Goal: Communication & Community: Participate in discussion

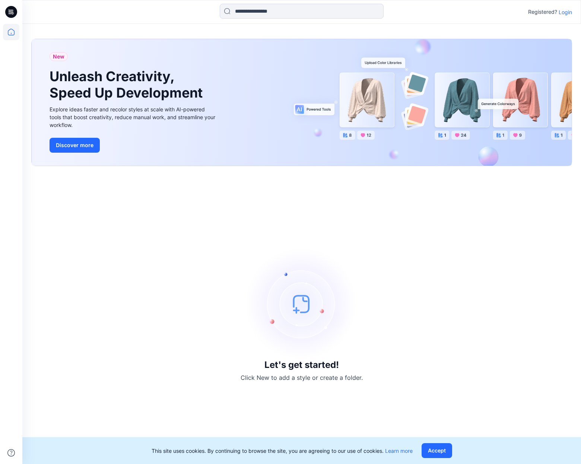
click at [225, 207] on div "Let's get started! Click New to add a style or create a folder." at bounding box center [301, 315] width 541 height 280
click at [562, 11] on p "Login" at bounding box center [565, 12] width 13 height 8
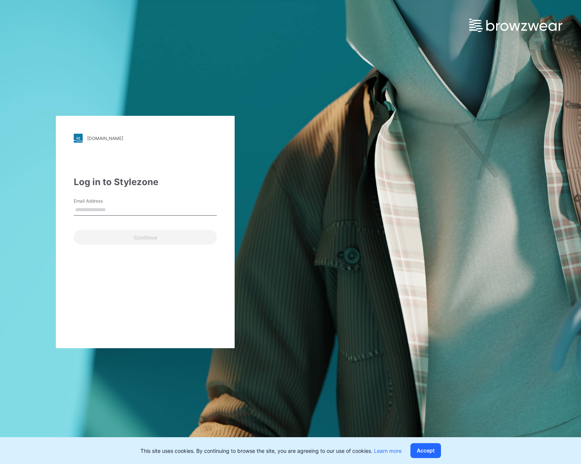
click at [125, 214] on input "Email Address" at bounding box center [145, 210] width 143 height 11
type input "**********"
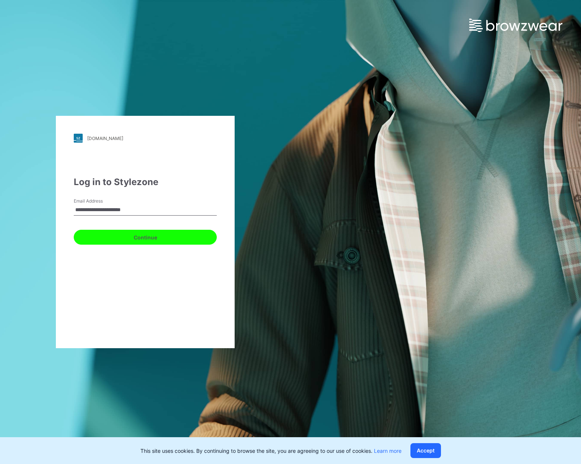
click at [137, 233] on button "Continue" at bounding box center [145, 237] width 143 height 15
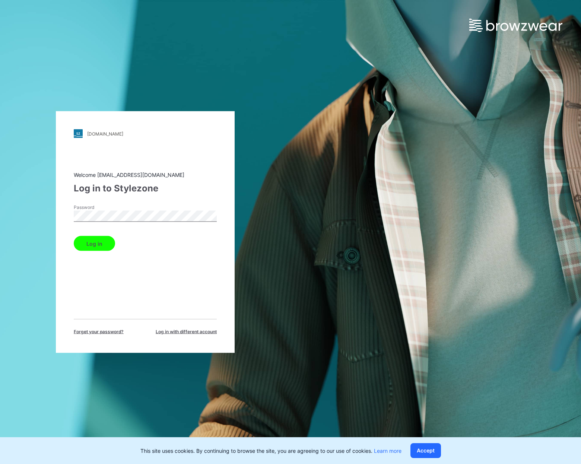
click at [91, 247] on button "Log in" at bounding box center [94, 243] width 41 height 15
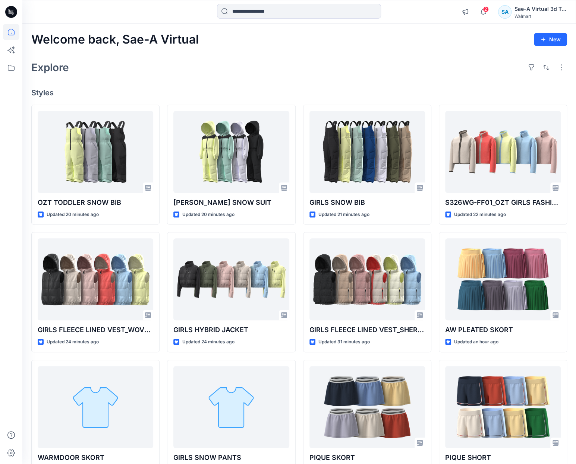
click at [371, 80] on div "Welcome back, Sae-A Virtual New Explore Styles OZT TODDLER SNOW BIB Updated 20 …" at bounding box center [298, 270] width 553 height 492
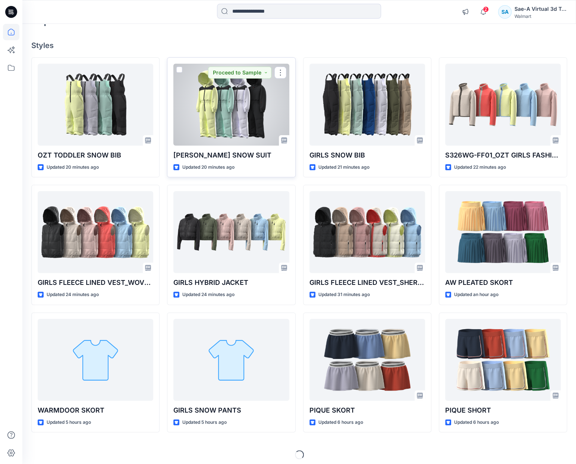
scroll to position [51, 0]
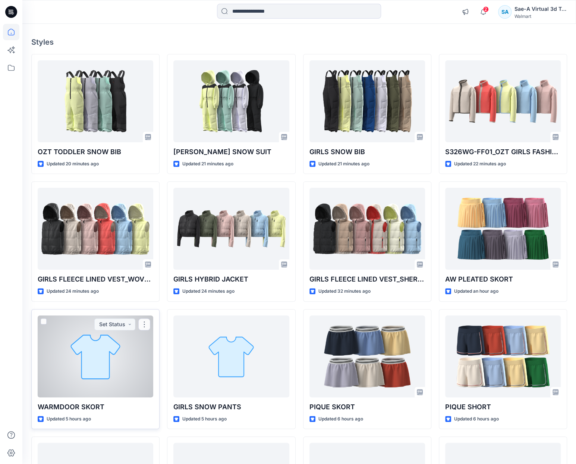
click at [119, 380] on div at bounding box center [96, 357] width 116 height 82
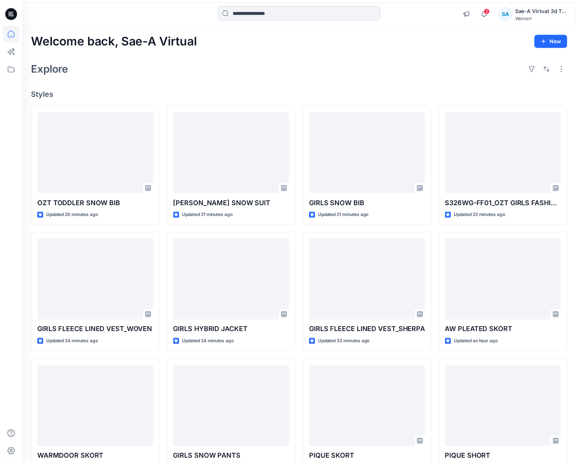
scroll to position [51, 0]
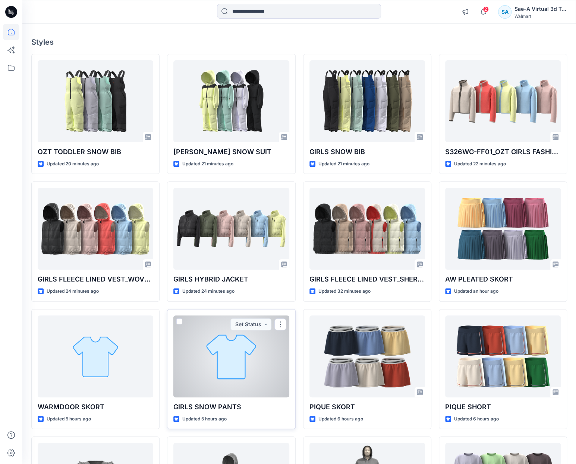
click at [231, 361] on div at bounding box center [231, 357] width 116 height 82
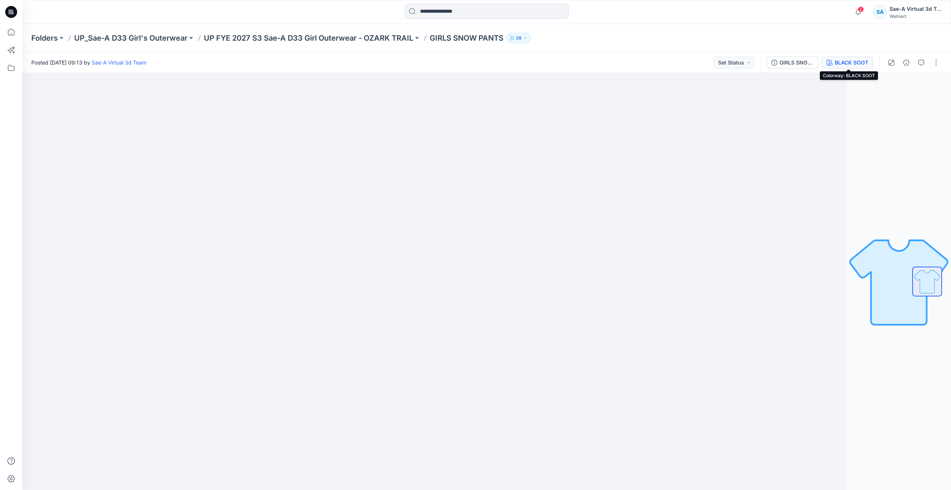
click at [581, 67] on button "BLACK SOOT" at bounding box center [847, 63] width 51 height 12
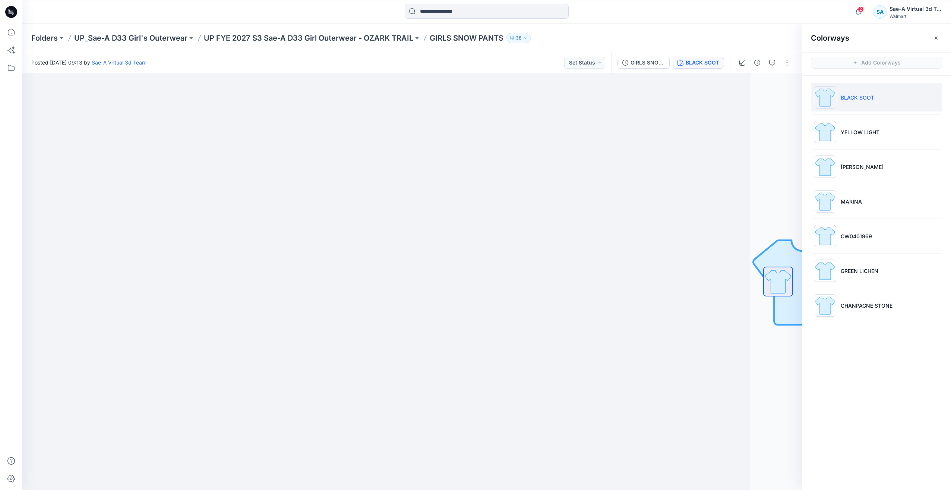
click at [581, 78] on ul "BLACK SOOT YELLOW LIGHT OPALINE GREEN MARINA CW0401969 GREEN LICHEN CHANPAGNE S…" at bounding box center [876, 201] width 149 height 251
click at [581, 75] on div "Colorways Add Colorways BLACK SOOT YELLOW LIGHT OPALINE GREEN MARINA CW0401969 …" at bounding box center [876, 257] width 149 height 466
click at [581, 61] on div "GIRLS SNOW PANTS_FUL COLORWAYS" at bounding box center [647, 62] width 34 height 8
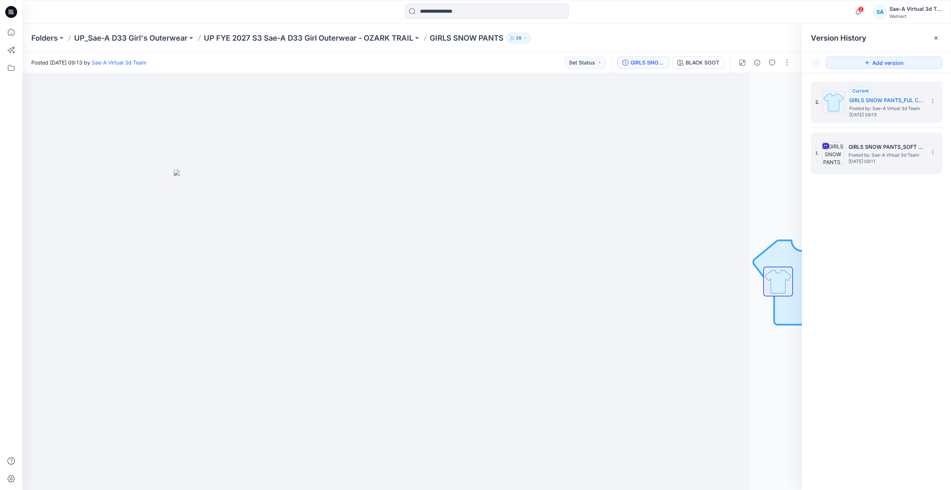
click at [581, 154] on span "Posted by: Sae-A Virtual 3d Team" at bounding box center [885, 154] width 75 height 7
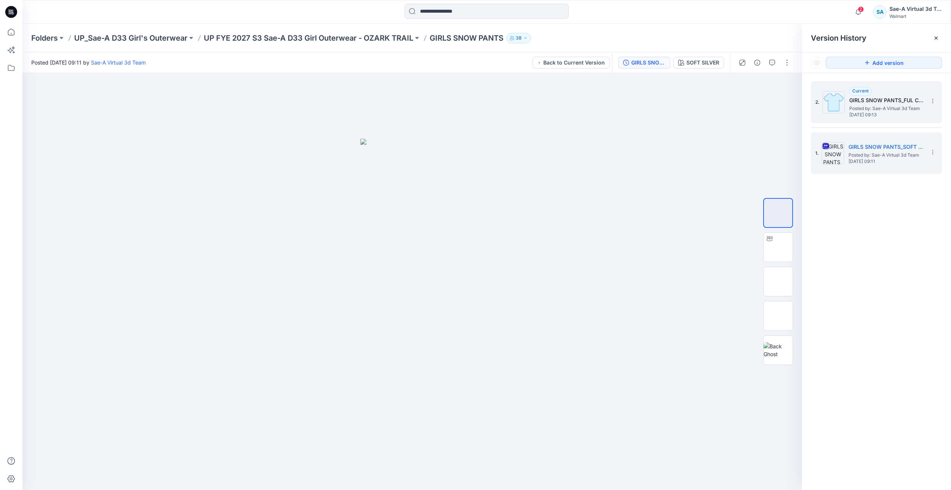
click at [581, 86] on div "2. Current GIRLS SNOW PANTS_FUL COLORWAYS Posted by: Sae-A Virtual 3d Team Frid…" at bounding box center [871, 102] width 112 height 36
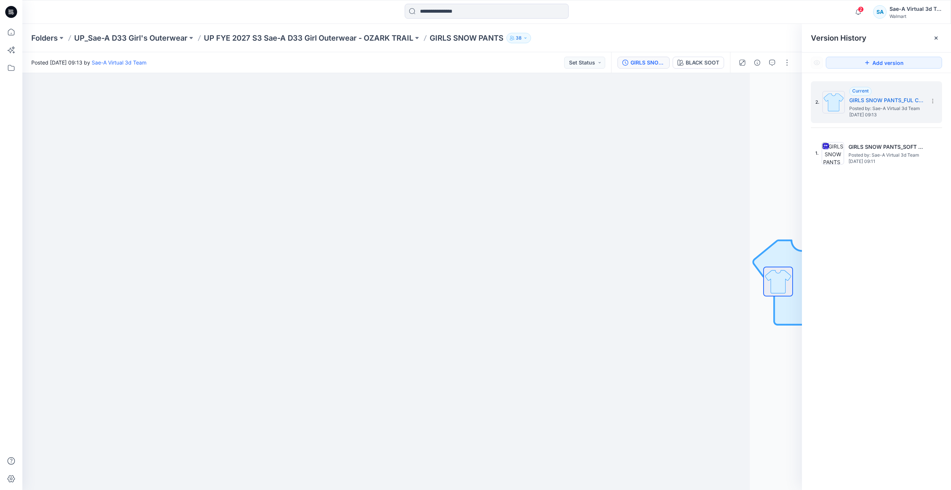
click at [581, 78] on div "2. Current GIRLS SNOW PANTS_FUL COLORWAYS Posted by: Sae-A Virtual 3d Team Frid…" at bounding box center [876, 286] width 149 height 427
click at [393, 39] on p "UP FYE 2027 S3 Sae-A D33 Girl Outerwear - OZARK TRAIL" at bounding box center [308, 38] width 209 height 10
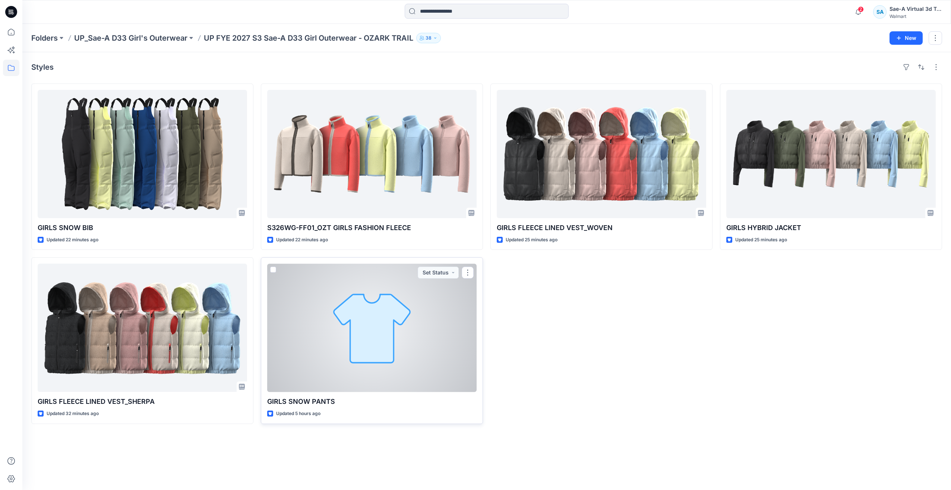
click at [385, 313] on div at bounding box center [371, 327] width 209 height 128
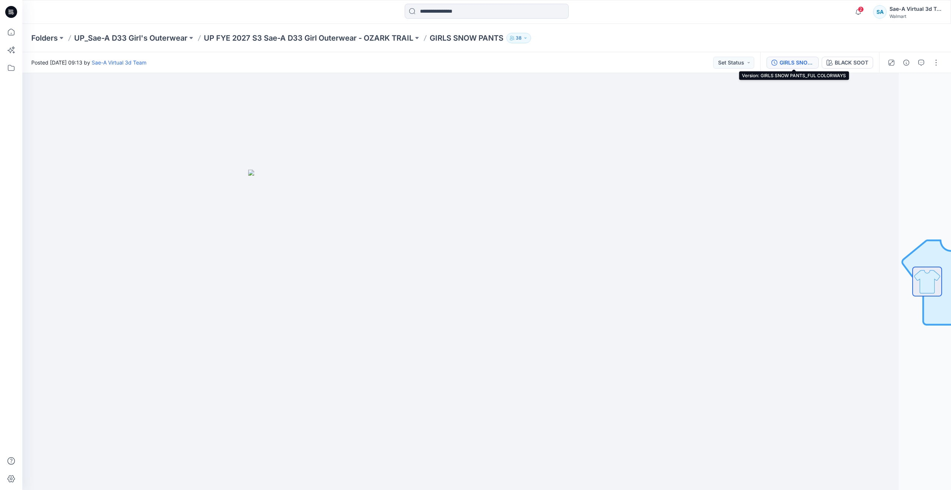
click at [581, 63] on div "GIRLS SNOW PANTS_FUL COLORWAYS" at bounding box center [796, 62] width 34 height 8
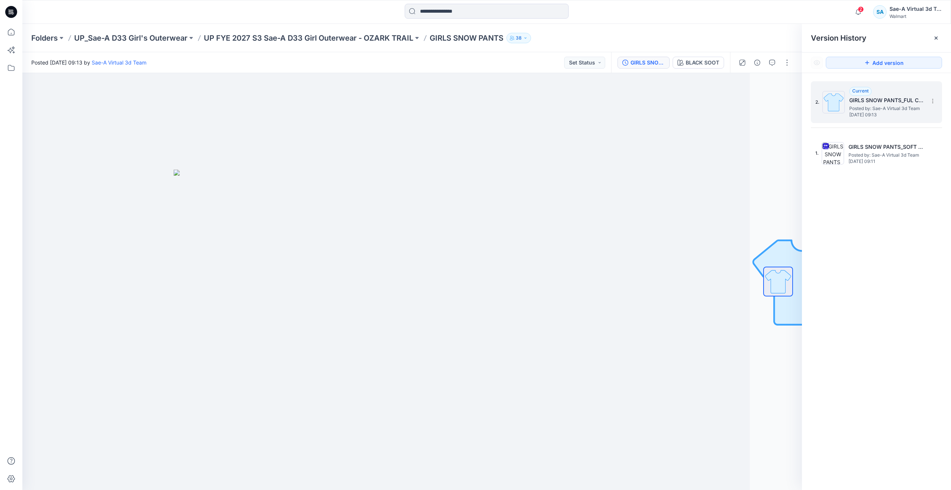
click at [581, 107] on img at bounding box center [833, 102] width 22 height 22
click at [581, 63] on div "BLACK SOOT" at bounding box center [703, 62] width 34 height 8
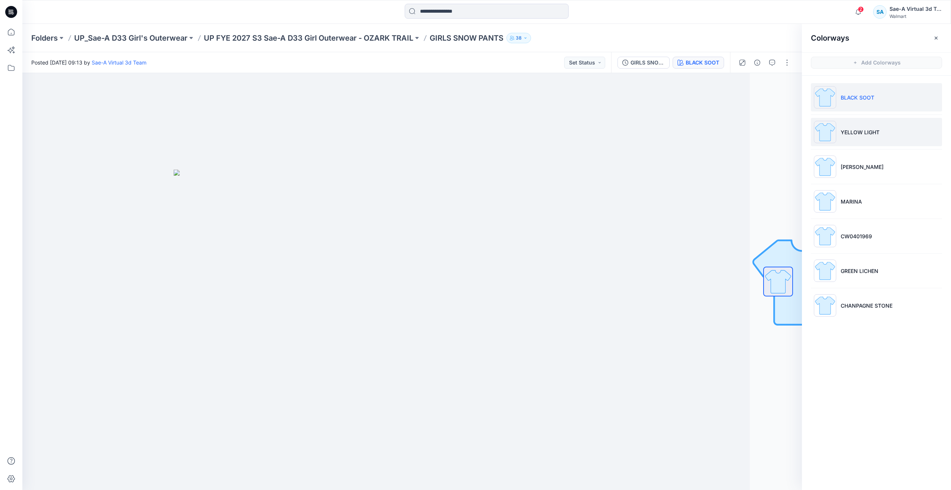
click at [581, 132] on p "YELLOW LIGHT" at bounding box center [860, 132] width 39 height 8
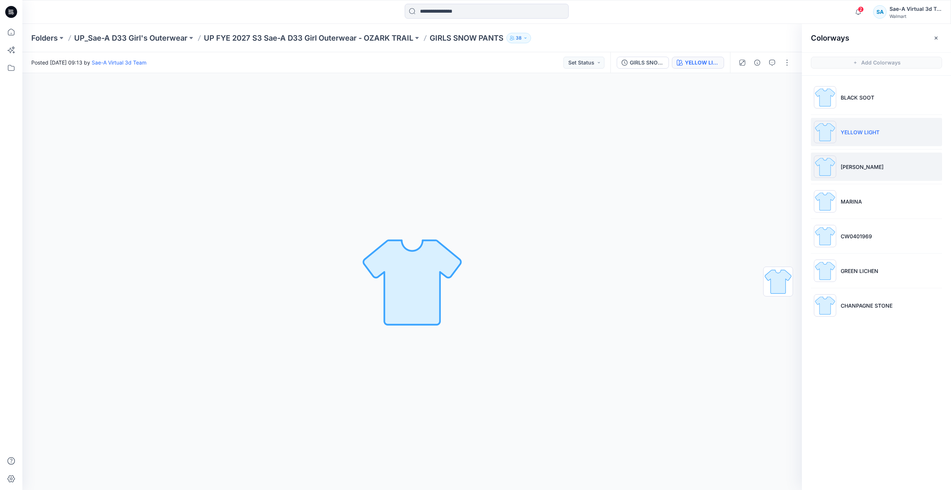
click at [581, 165] on p "OPALINE GREEN" at bounding box center [862, 167] width 43 height 8
click at [581, 206] on li "MARINA" at bounding box center [876, 201] width 131 height 28
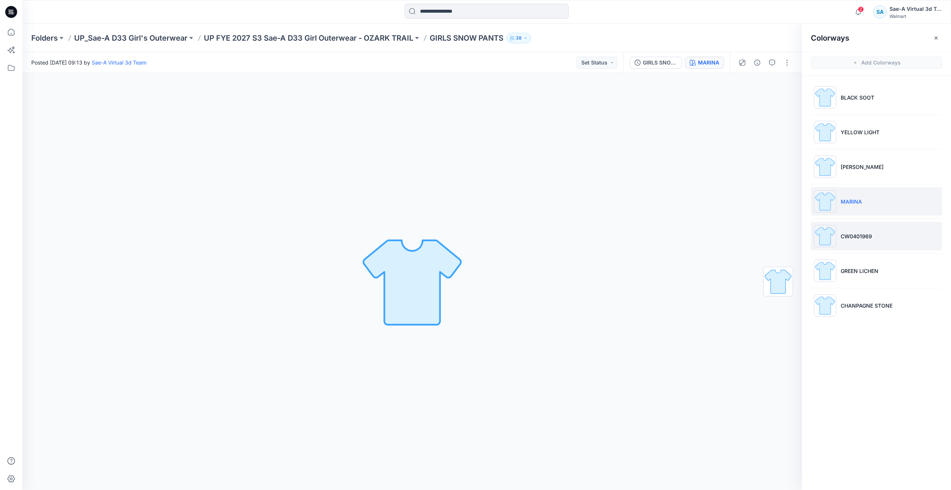
click at [581, 238] on p "CW0401969" at bounding box center [856, 236] width 31 height 8
click at [581, 265] on li "GREEN LICHEN" at bounding box center [876, 270] width 131 height 28
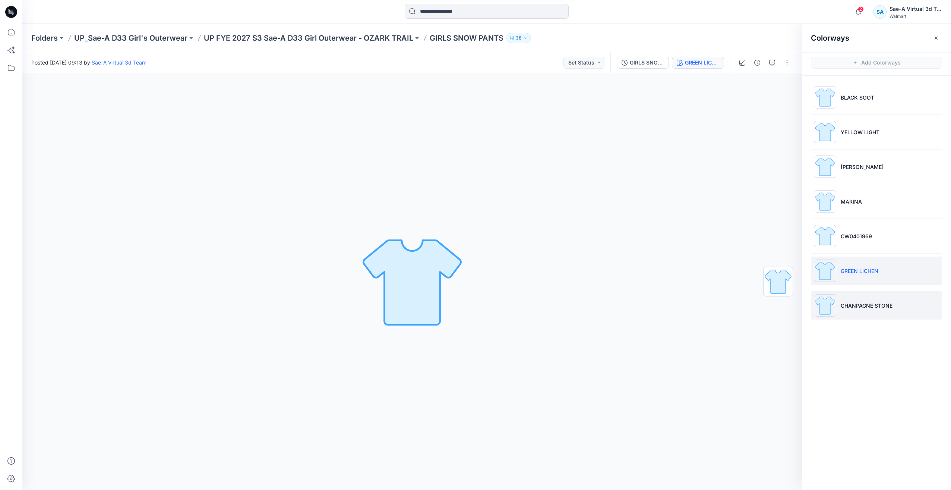
click at [581, 301] on p "CHANPAGNE STONE" at bounding box center [867, 305] width 52 height 8
click at [581, 102] on li "BLACK SOOT" at bounding box center [876, 97] width 131 height 28
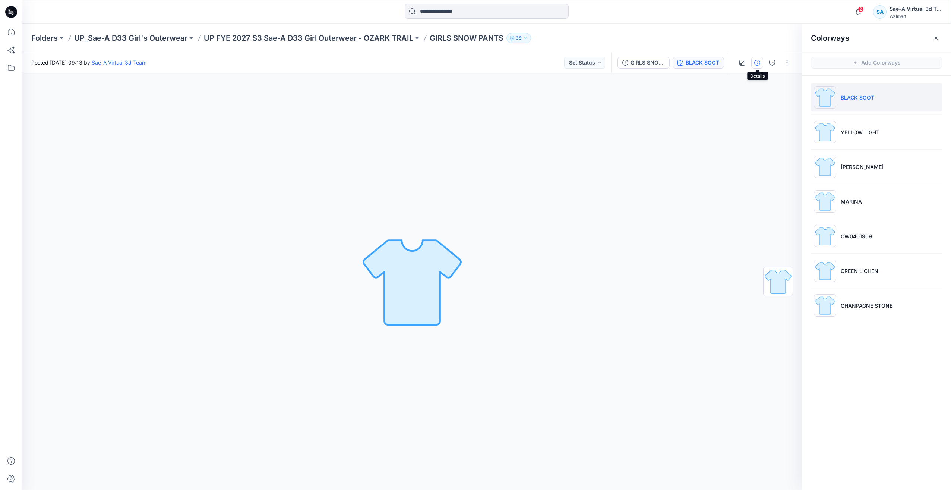
click at [581, 60] on icon "button" at bounding box center [757, 63] width 6 height 6
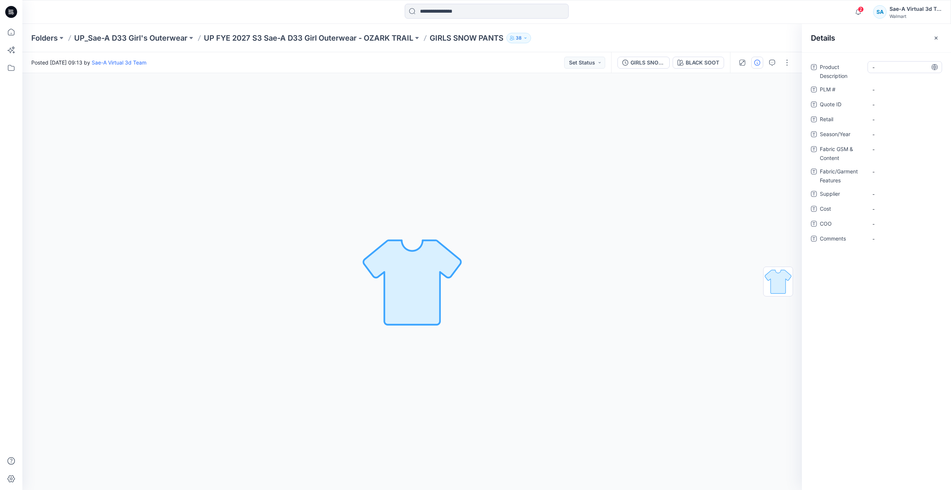
click at [581, 64] on Description "-" at bounding box center [904, 67] width 65 height 8
type textarea "*"
type textarea "**********"
drag, startPoint x: 882, startPoint y: 64, endPoint x: 880, endPoint y: 69, distance: 4.5
click at [581, 69] on Description "-" at bounding box center [904, 67] width 65 height 8
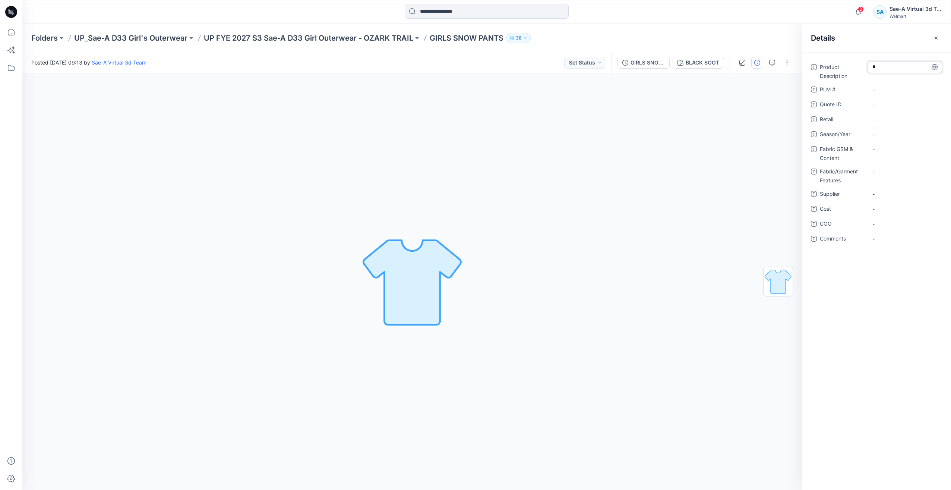
type textarea "*"
type textarea "**********"
click at [581, 92] on \ "-" at bounding box center [904, 90] width 65 height 8
type textarea "*****"
click at [581, 135] on span "-" at bounding box center [904, 134] width 65 height 8
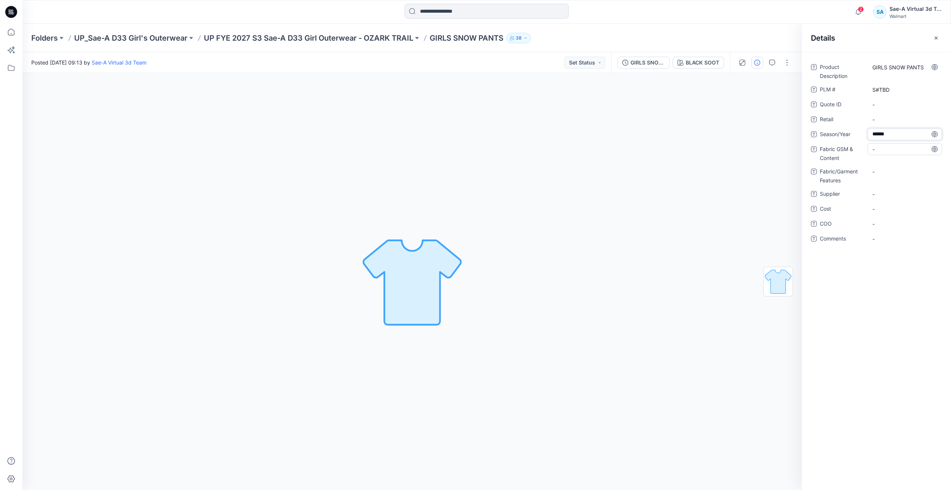
type textarea "*******"
click at [581, 174] on Features "-" at bounding box center [904, 172] width 65 height 8
type textarea "*"
type textarea "******"
click at [581, 151] on Content "-" at bounding box center [904, 149] width 65 height 8
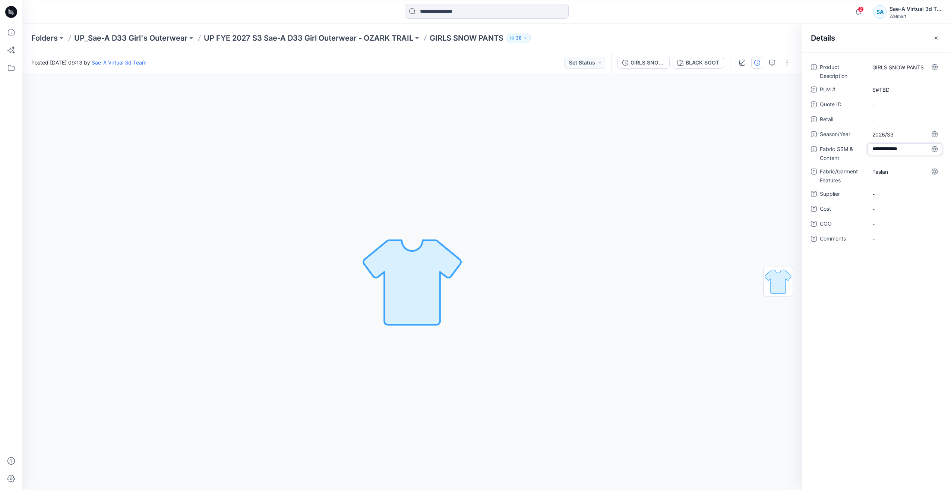
type textarea "**********"
click at [581, 194] on span "-" at bounding box center [904, 194] width 65 height 8
type textarea "****"
click at [581, 209] on span "-" at bounding box center [904, 209] width 65 height 8
type textarea "***"
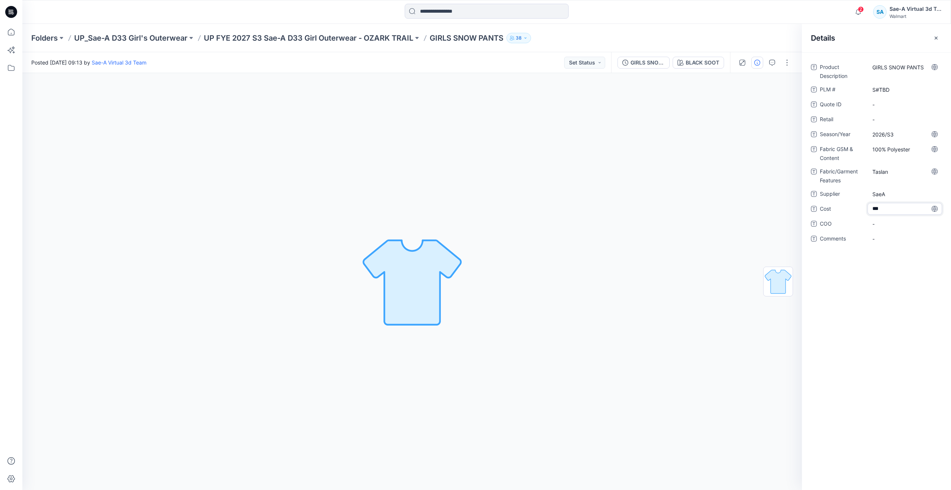
click at [581, 292] on div "Product Description GIRLS SNOW PANTS PLM # S#TBD Quote ID - Retail - Season/Yea…" at bounding box center [876, 270] width 149 height 437
click at [581, 63] on div "GIRLS SNOW PANTS_FUL COLORWAYS" at bounding box center [647, 62] width 34 height 8
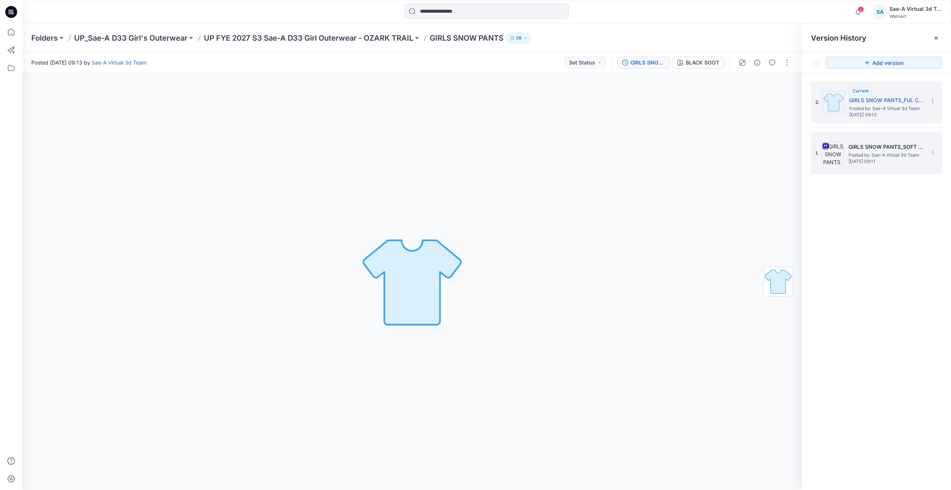
click at [581, 154] on span "Posted by: Sae-A Virtual 3d Team" at bounding box center [885, 154] width 75 height 7
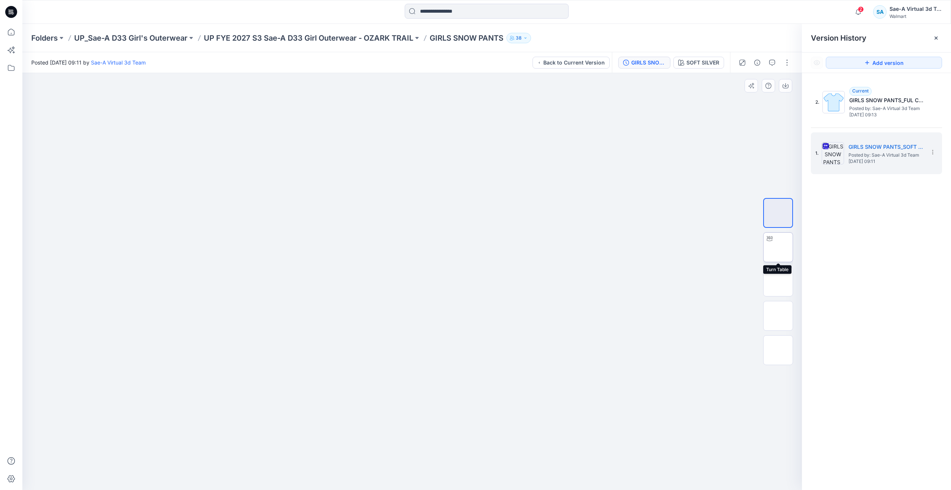
click at [581, 247] on img at bounding box center [778, 247] width 0 height 0
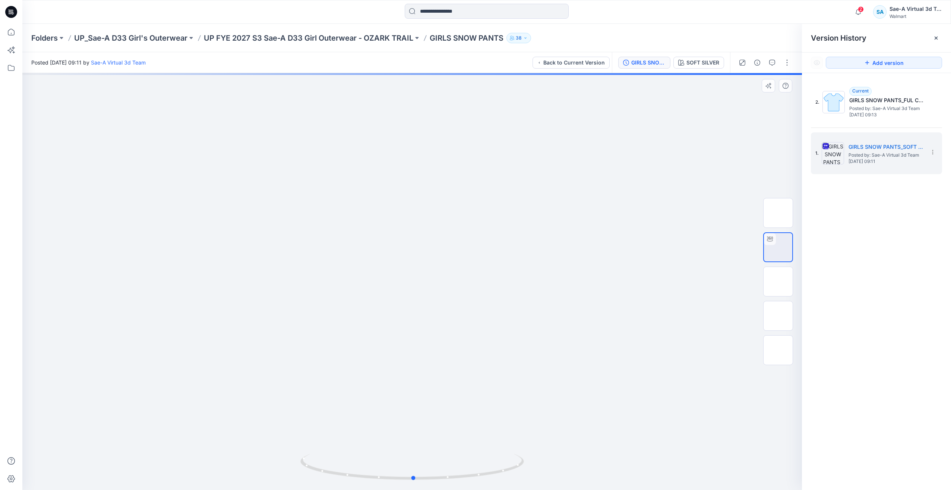
drag, startPoint x: 509, startPoint y: 475, endPoint x: 510, endPoint y: 447, distance: 28.0
click at [510, 447] on div at bounding box center [411, 281] width 779 height 417
click at [581, 116] on span "[DATE] 09:13" at bounding box center [886, 114] width 75 height 5
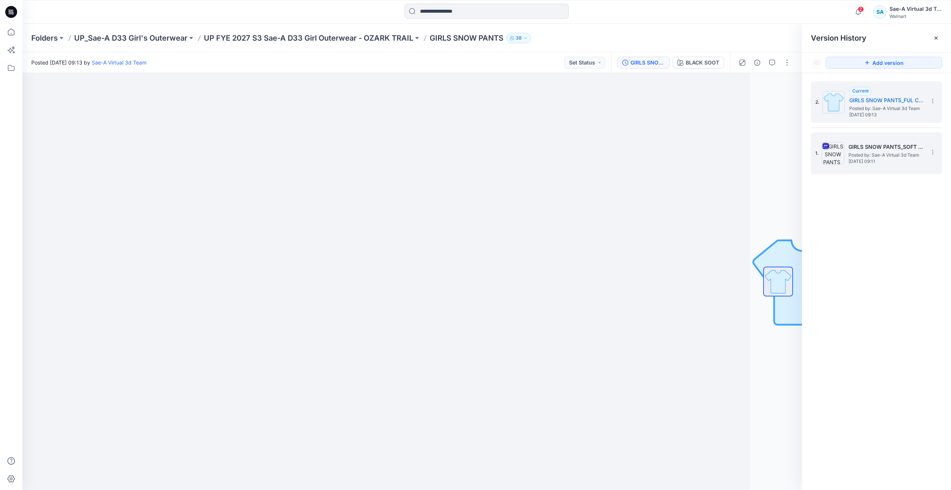
click at [581, 143] on h5 "GIRLS SNOW PANTS_SOFT SILVER" at bounding box center [885, 146] width 75 height 9
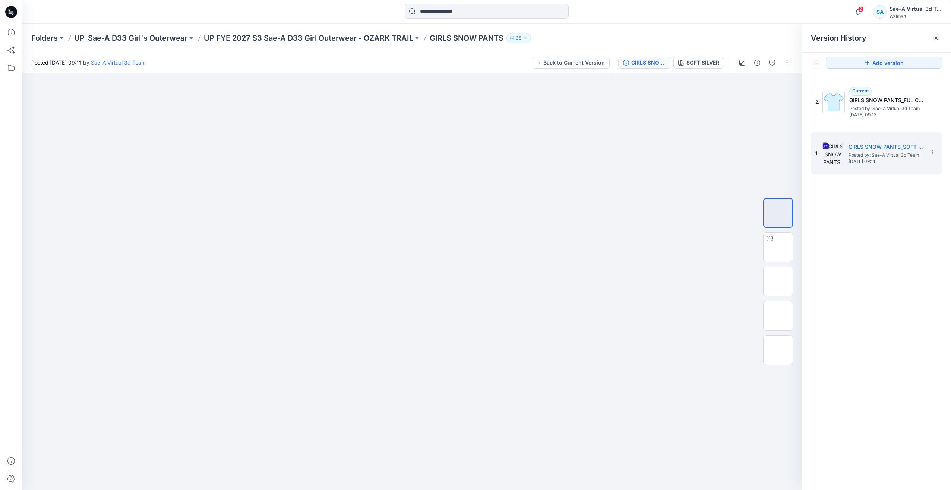
click at [300, 43] on div "Folders UP_Sae-A D33 Girl's Outerwear UP FYE 2027 S3 Sae-A D33 Girl Outerwear -…" at bounding box center [486, 38] width 929 height 28
click at [291, 36] on p "UP FYE 2027 S3 Sae-A D33 Girl Outerwear - OZARK TRAIL" at bounding box center [308, 38] width 209 height 10
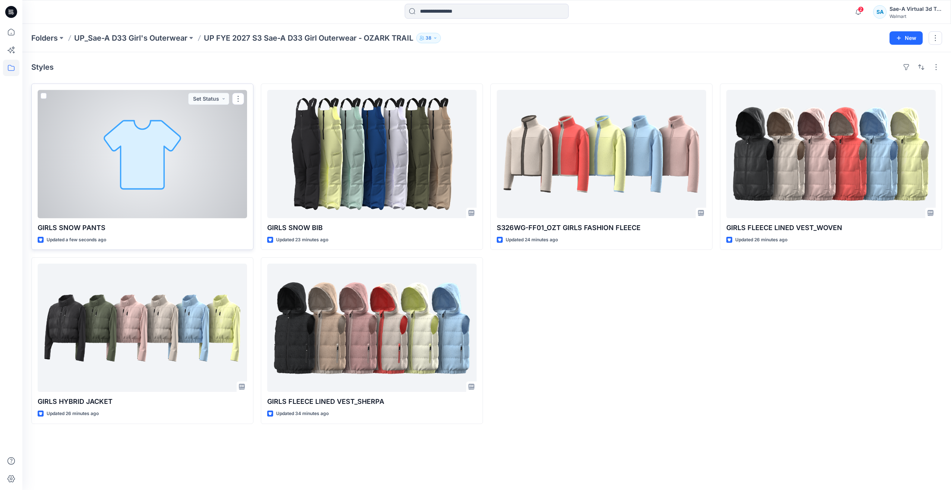
click at [179, 155] on div at bounding box center [142, 154] width 209 height 128
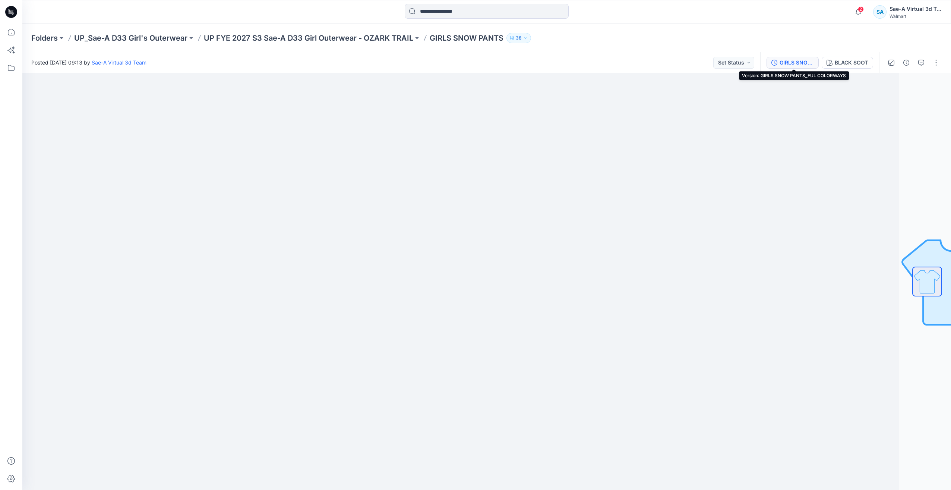
click at [581, 62] on div "GIRLS SNOW PANTS_FUL COLORWAYS" at bounding box center [796, 62] width 34 height 8
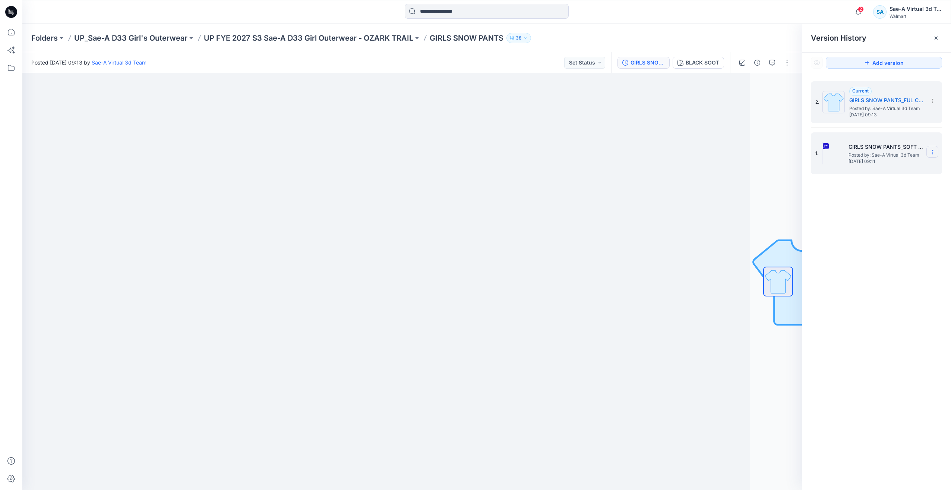
click at [581, 151] on icon at bounding box center [933, 152] width 6 height 6
click at [581, 166] on span "Download Source BW File" at bounding box center [895, 166] width 62 height 9
drag, startPoint x: 905, startPoint y: 1, endPoint x: 712, endPoint y: 10, distance: 193.3
click at [581, 10] on div at bounding box center [486, 12] width 464 height 16
click at [581, 146] on h5 "GIRLS SNOW PANTS_SOFT SILVER" at bounding box center [885, 146] width 75 height 9
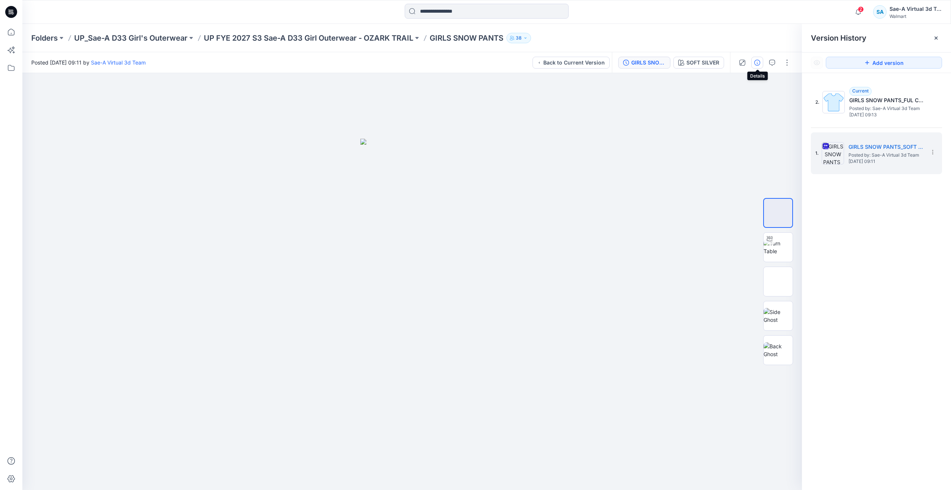
click at [581, 60] on icon "button" at bounding box center [757, 63] width 6 height 6
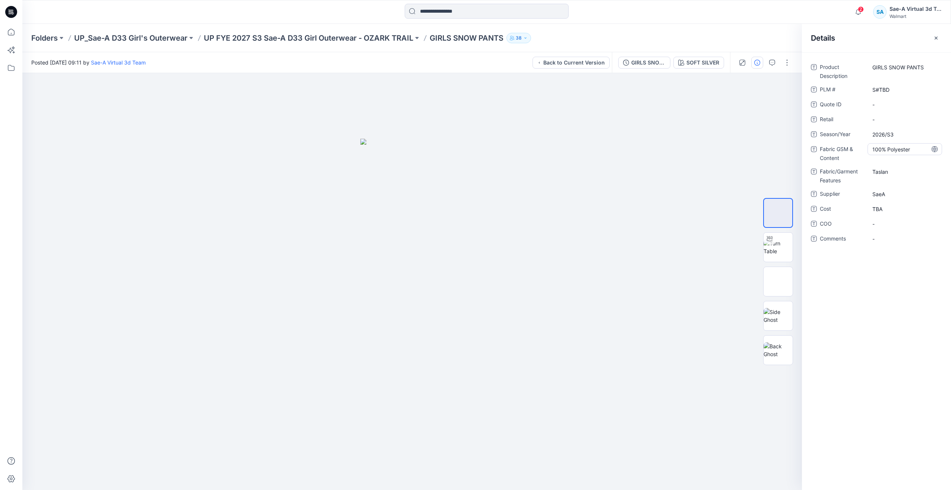
click at [581, 148] on div "100% Polyester" at bounding box center [904, 149] width 75 height 12
click at [581, 149] on textarea "**********" at bounding box center [904, 149] width 75 height 12
type textarea "**********"
click at [581, 242] on div at bounding box center [769, 239] width 12 height 12
click at [581, 60] on icon "button" at bounding box center [772, 63] width 6 height 6
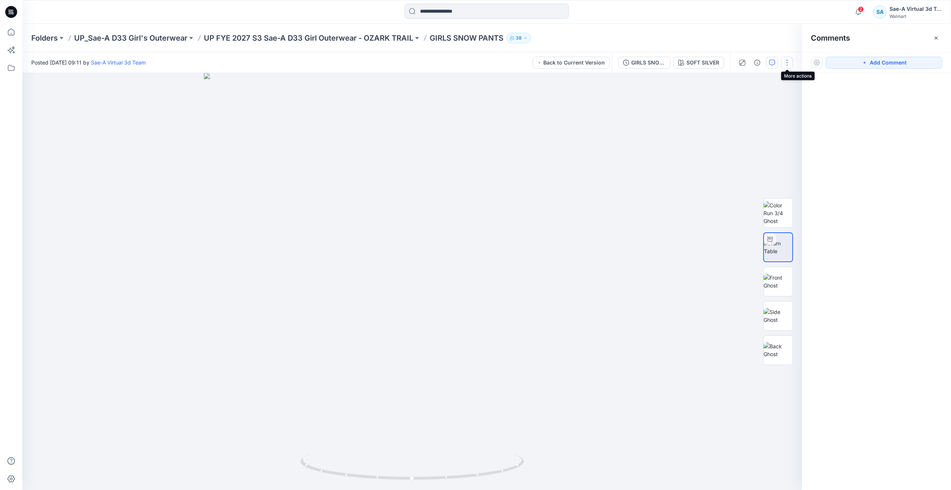
click at [581, 65] on button "button" at bounding box center [787, 63] width 12 height 12
click at [581, 60] on button "Add Comment" at bounding box center [884, 63] width 116 height 12
click at [102, 192] on div "1" at bounding box center [411, 281] width 779 height 417
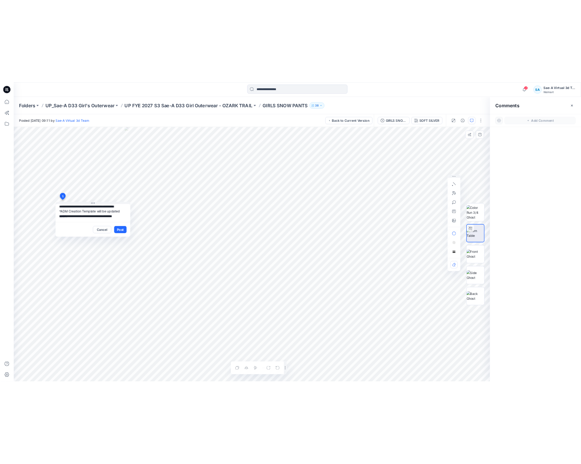
scroll to position [45, 0]
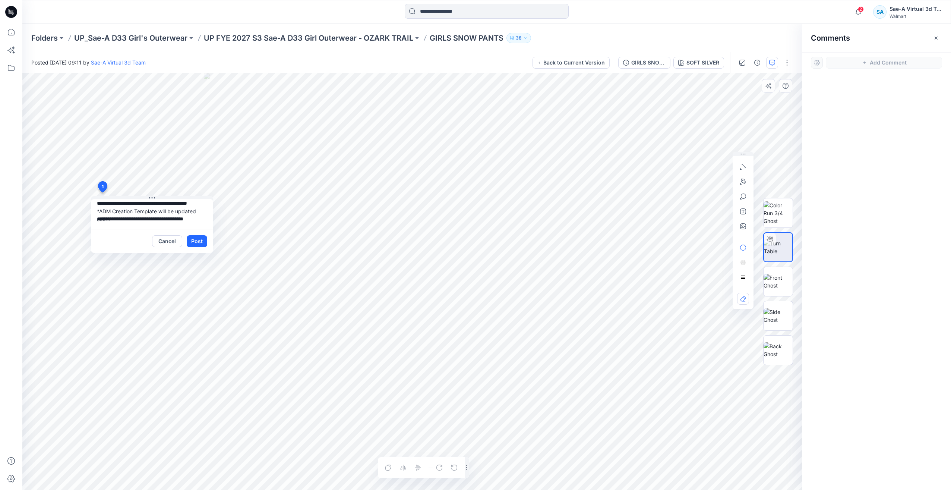
click at [116, 220] on textarea "**********" at bounding box center [152, 214] width 122 height 30
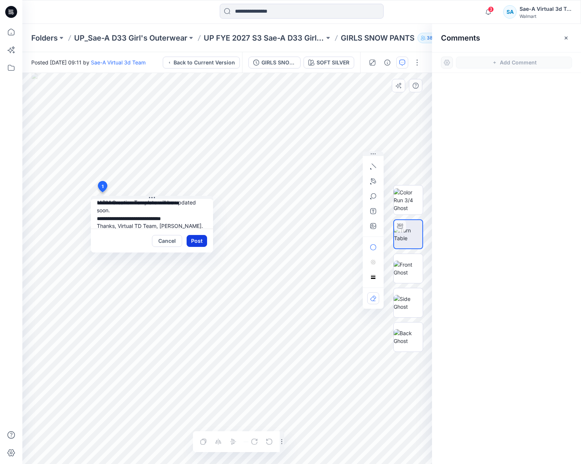
type textarea "**********"
click at [193, 242] on button "Post" at bounding box center [197, 241] width 20 height 12
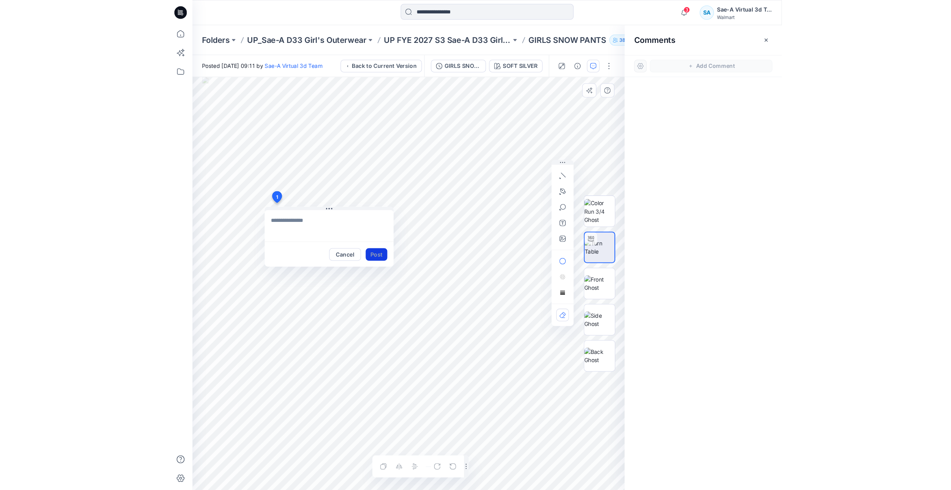
scroll to position [0, 0]
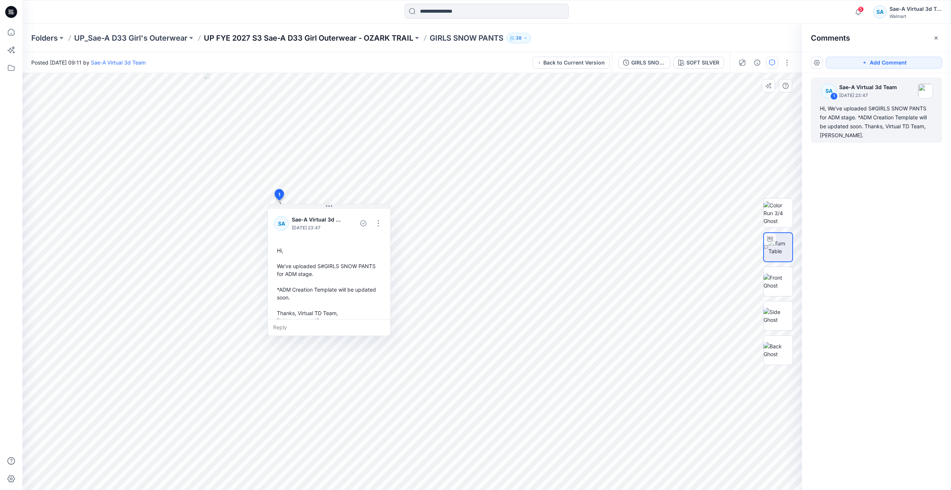
click at [379, 36] on p "UP FYE 2027 S3 Sae-A D33 Girl Outerwear - OZARK TRAIL" at bounding box center [308, 38] width 209 height 10
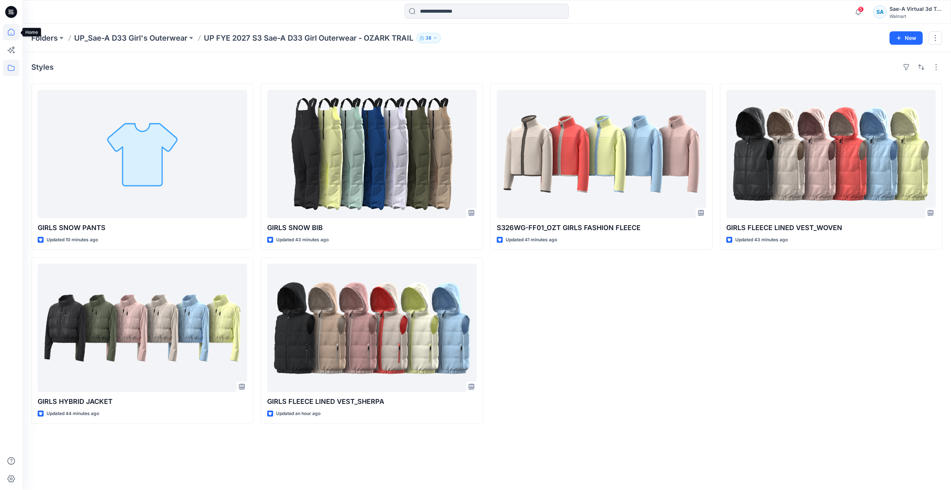
click at [17, 34] on icon at bounding box center [11, 32] width 16 height 16
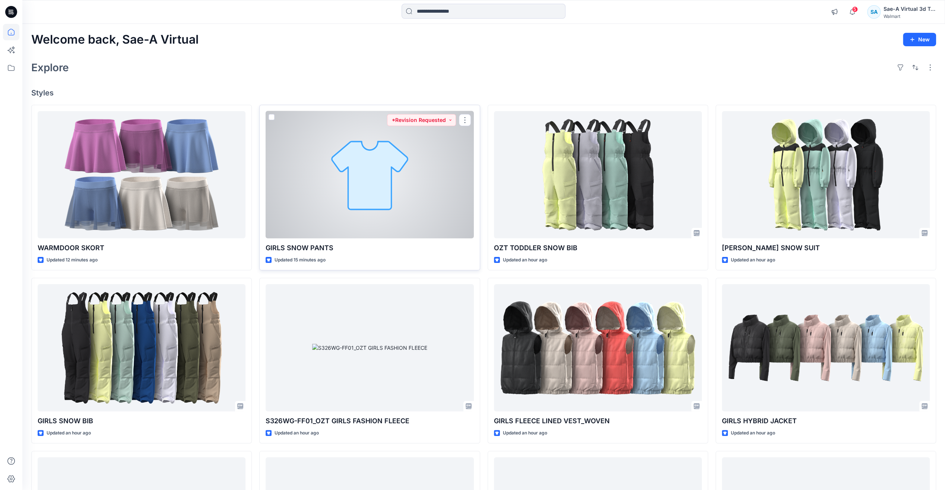
click at [370, 209] on div at bounding box center [370, 174] width 208 height 127
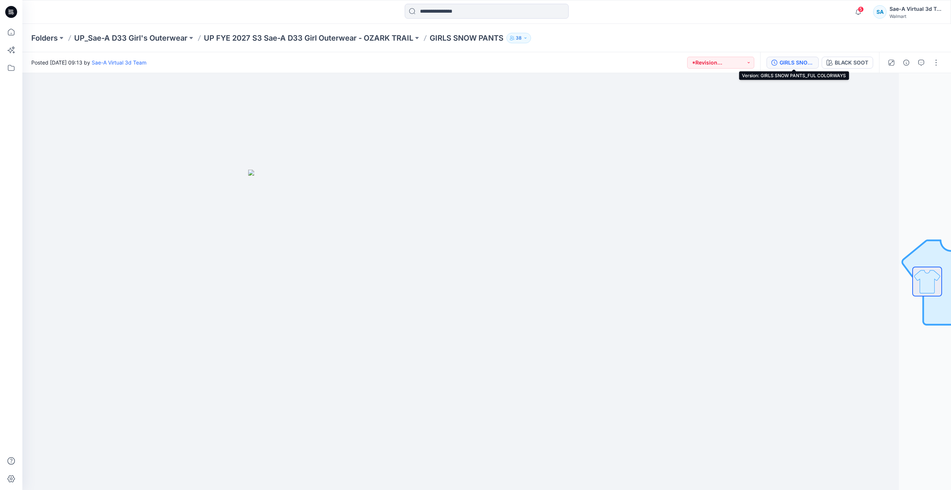
click at [581, 63] on div "GIRLS SNOW PANTS_FUL COLORWAYS" at bounding box center [796, 62] width 34 height 8
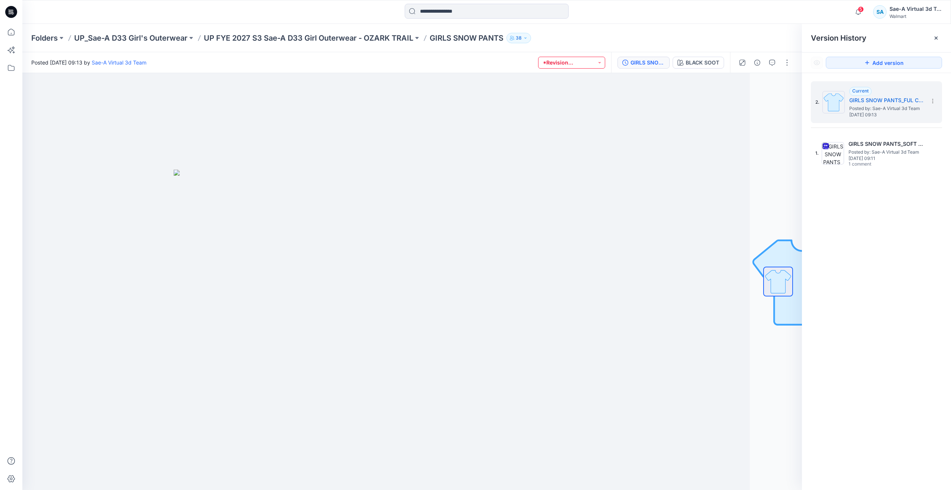
click at [581, 62] on button "*Revision Requested" at bounding box center [571, 63] width 67 height 12
click at [581, 41] on div "Folders UP_Sae-A D33 Girl's Outerwear UP FYE 2027 S3 Sae-A D33 Girl Outerwear -…" at bounding box center [457, 38] width 853 height 10
click at [360, 39] on p "UP FYE 2027 S3 Sae-A D33 Girl Outerwear - OZARK TRAIL" at bounding box center [308, 38] width 209 height 10
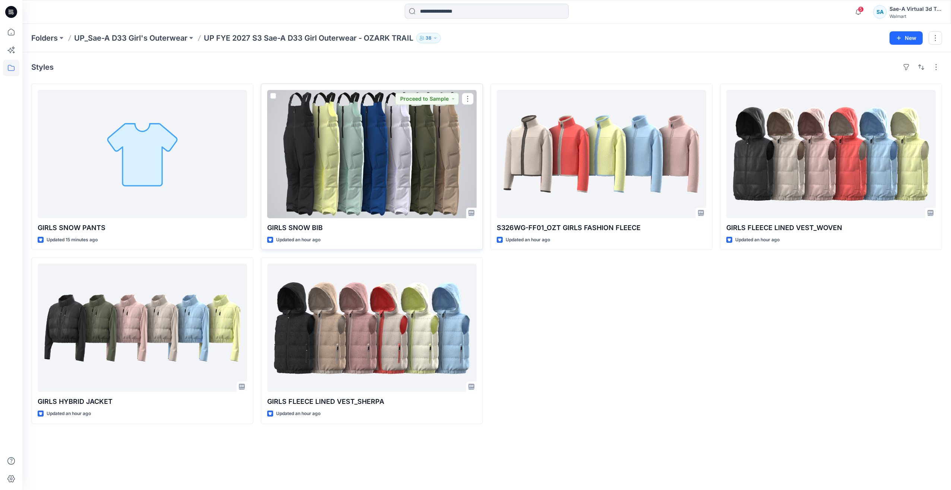
click at [403, 151] on div at bounding box center [371, 154] width 209 height 128
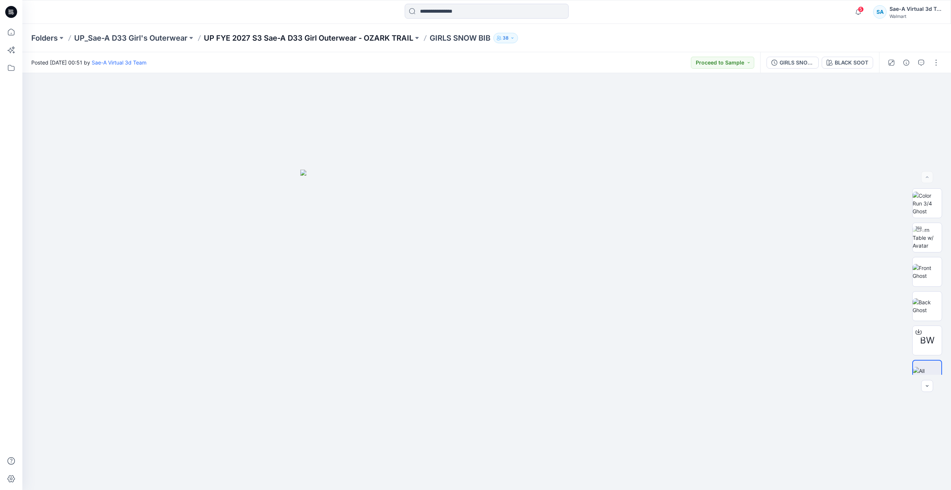
click at [399, 39] on p "UP FYE 2027 S3 Sae-A D33 Girl Outerwear - OZARK TRAIL" at bounding box center [308, 38] width 209 height 10
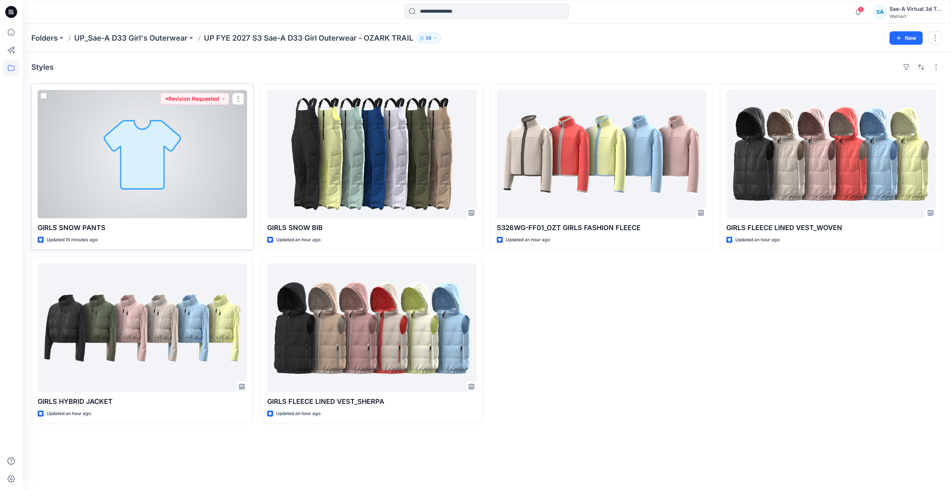
click at [190, 181] on div at bounding box center [142, 154] width 209 height 128
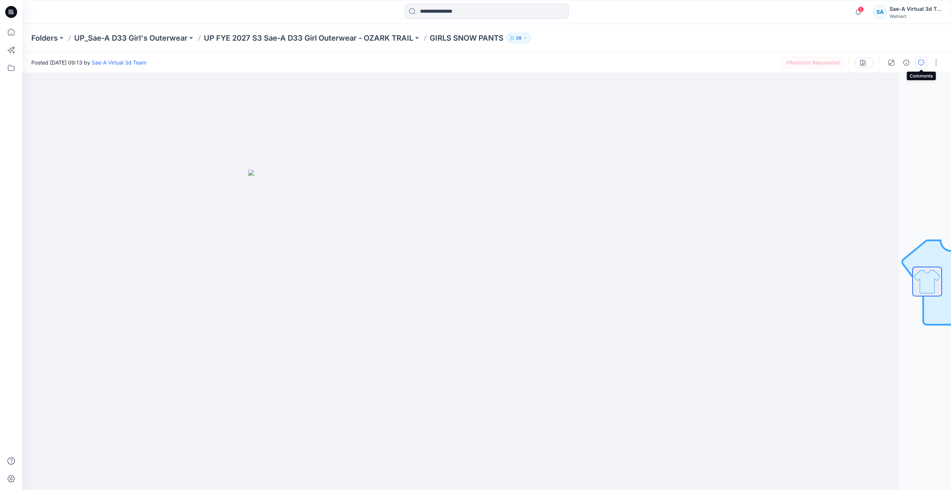
click at [581, 61] on icon "button" at bounding box center [921, 63] width 6 height 6
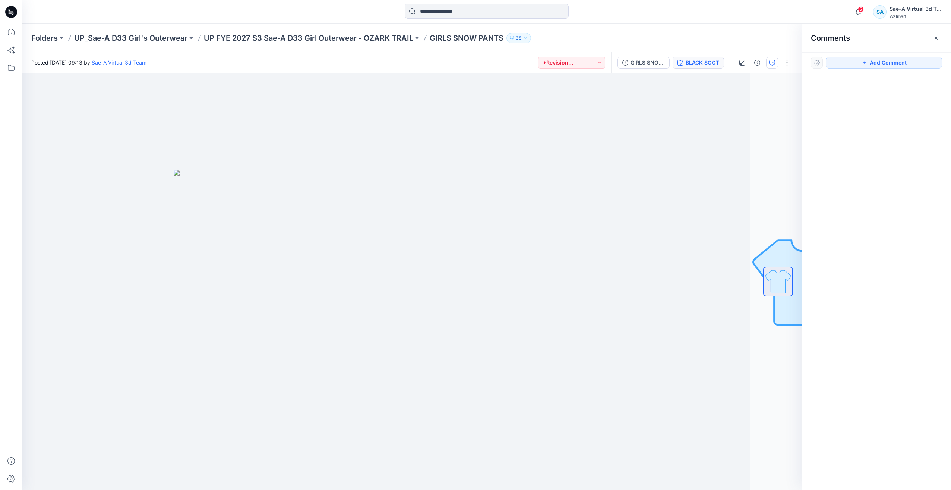
click at [581, 57] on button "GIRLS SNOW PANTS_FUL COLORWAYS" at bounding box center [643, 63] width 52 height 12
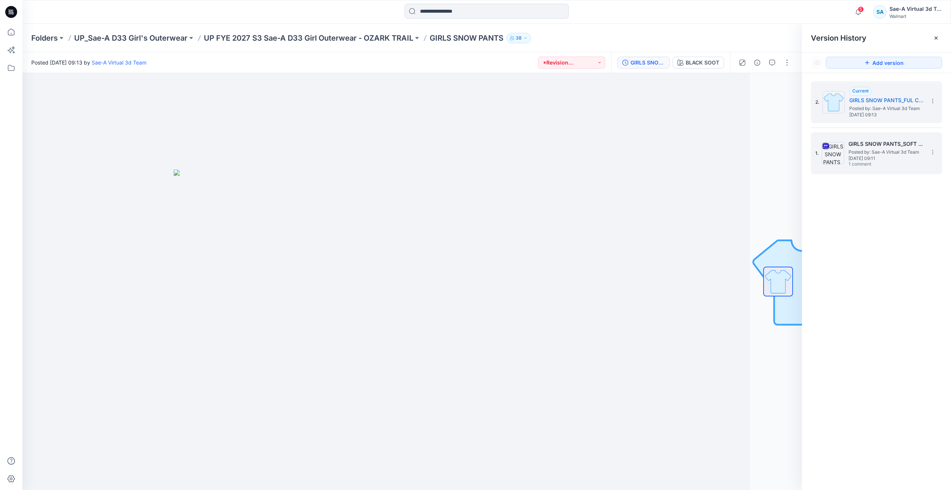
click at [581, 151] on span "Posted by: Sae-A Virtual 3d Team" at bounding box center [885, 151] width 75 height 7
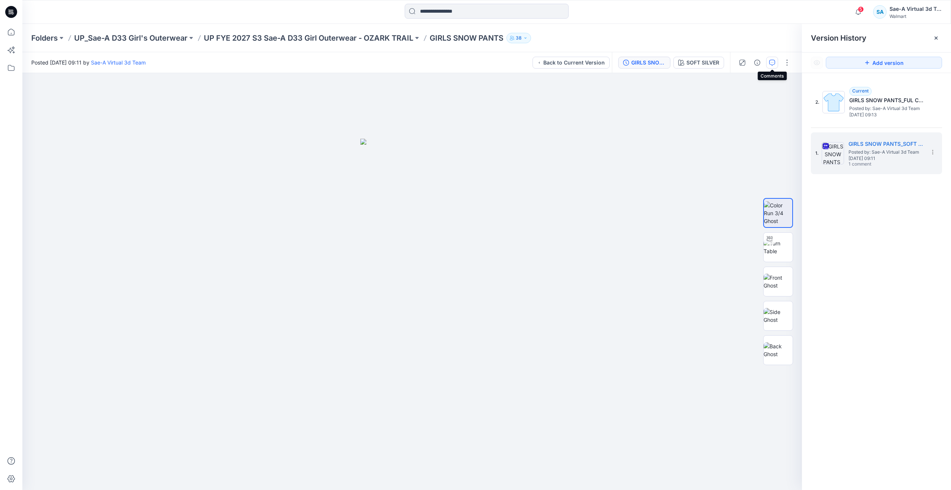
click at [581, 66] on button "button" at bounding box center [772, 63] width 12 height 12
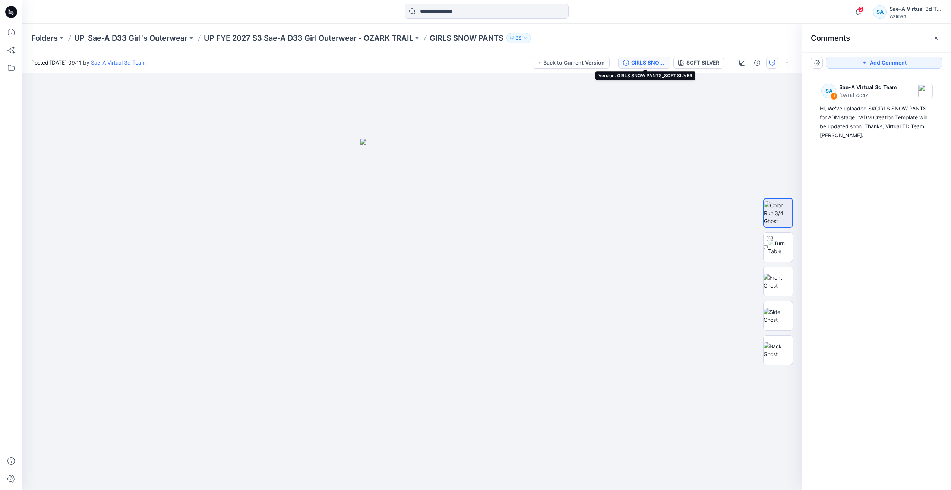
click at [581, 60] on div "GIRLS SNOW PANTS_SOFT SILVER" at bounding box center [648, 62] width 34 height 8
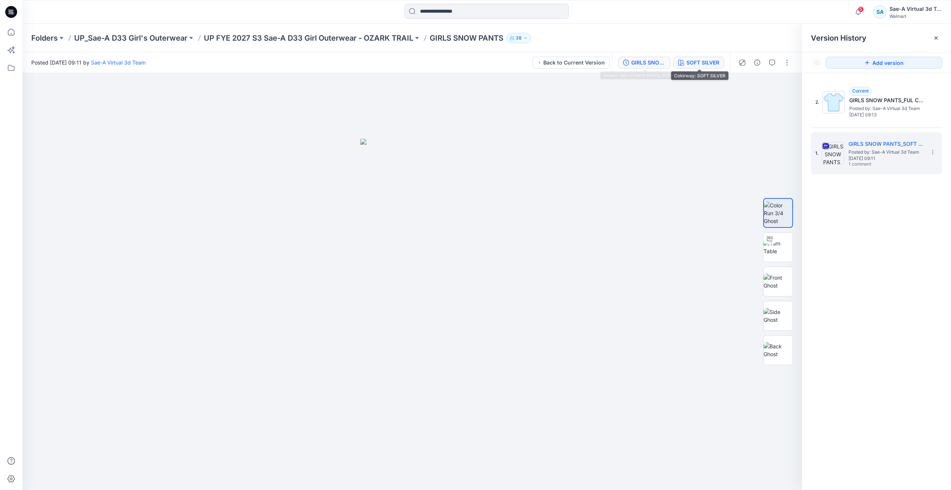
click at [581, 60] on div "SOFT SILVER" at bounding box center [702, 62] width 33 height 8
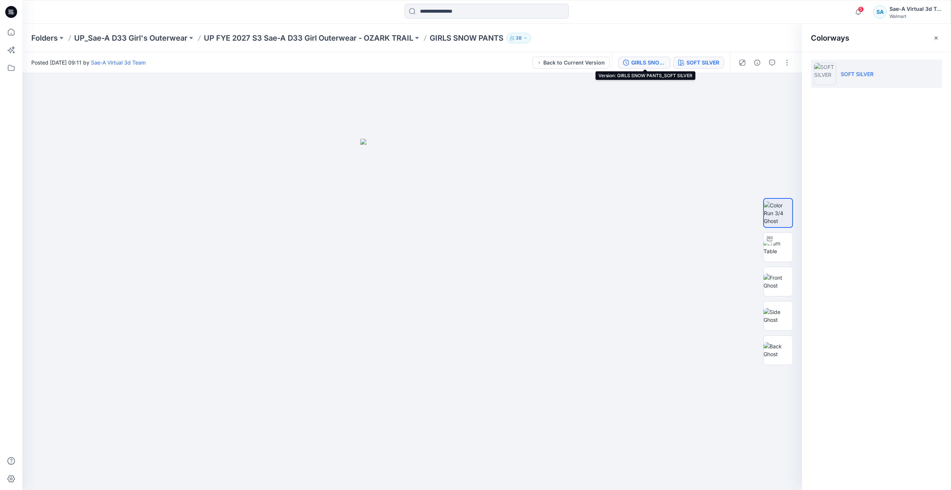
click at [581, 62] on div "GIRLS SNOW PANTS_SOFT SILVER" at bounding box center [648, 62] width 34 height 8
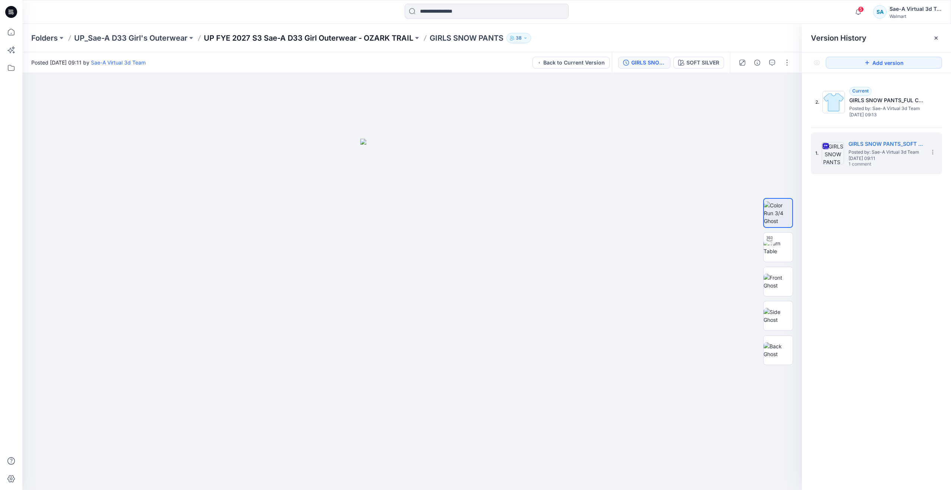
click at [353, 38] on p "UP FYE 2027 S3 Sae-A D33 Girl Outerwear - OZARK TRAIL" at bounding box center [308, 38] width 209 height 10
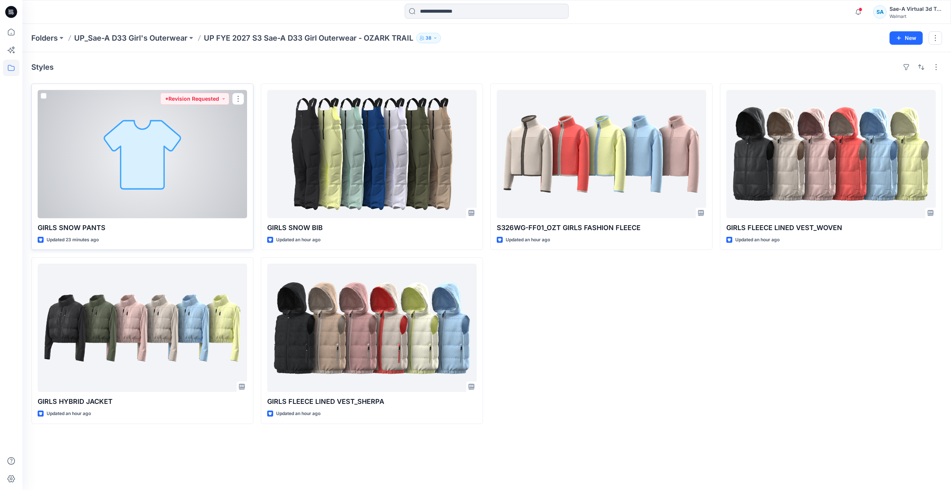
click at [159, 162] on div at bounding box center [142, 154] width 209 height 128
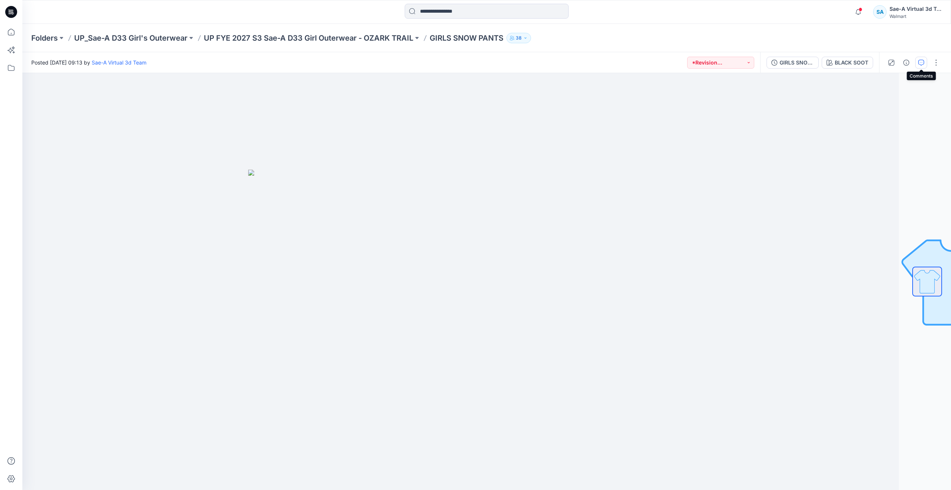
click at [581, 63] on icon "button" at bounding box center [921, 63] width 6 height 6
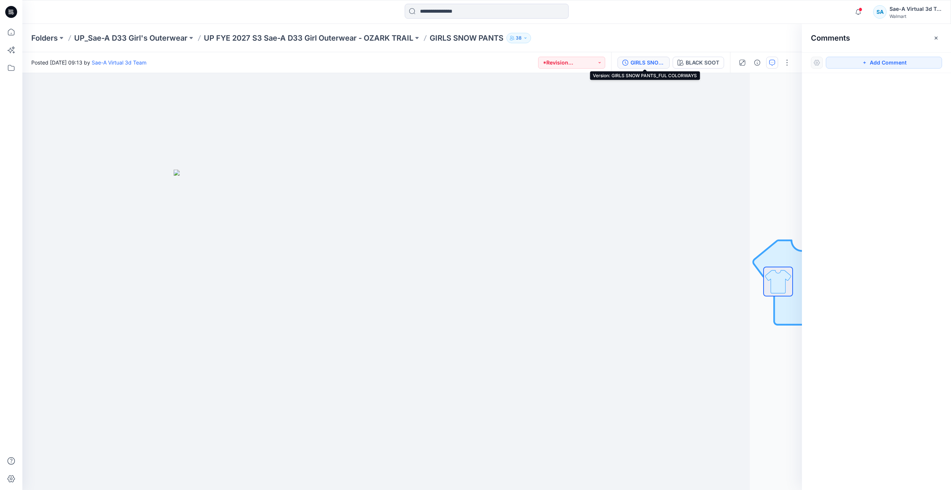
click at [581, 60] on div "GIRLS SNOW PANTS_FUL COLORWAYS" at bounding box center [647, 62] width 34 height 8
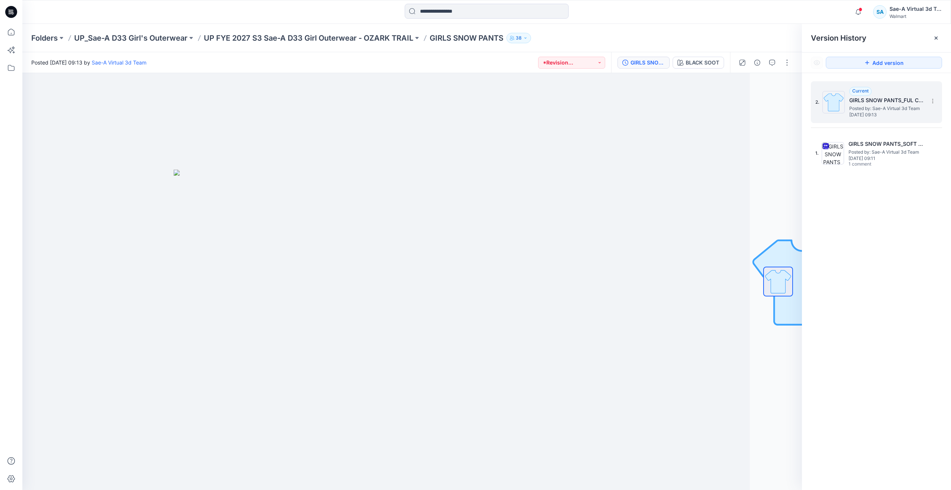
click at [581, 98] on h5 "GIRLS SNOW PANTS_FUL COLORWAYS" at bounding box center [886, 100] width 75 height 9
click at [581, 104] on div "2. Current GIRLS SNOW PANTS_FUL COLORWAYS Posted by: Sae-A Virtual 3d Team Frid…" at bounding box center [871, 102] width 112 height 36
click at [581, 161] on img at bounding box center [833, 153] width 22 height 22
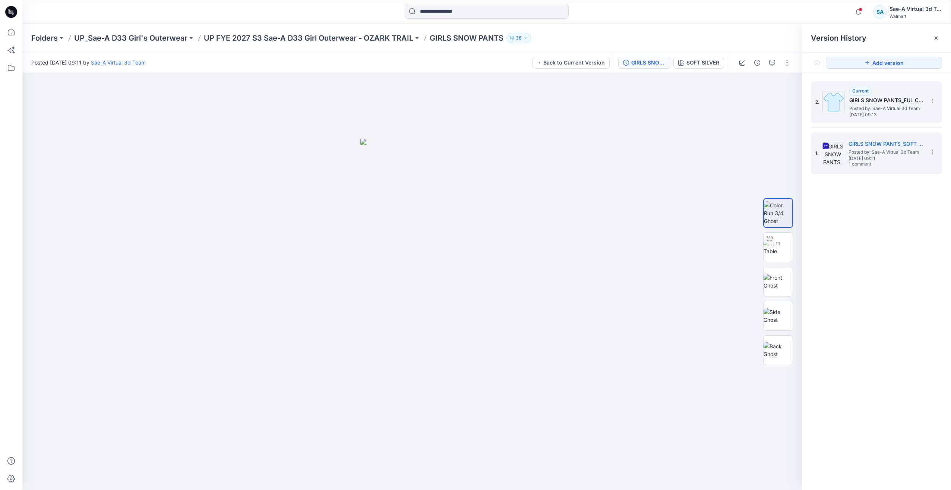
click at [581, 106] on img at bounding box center [833, 102] width 22 height 22
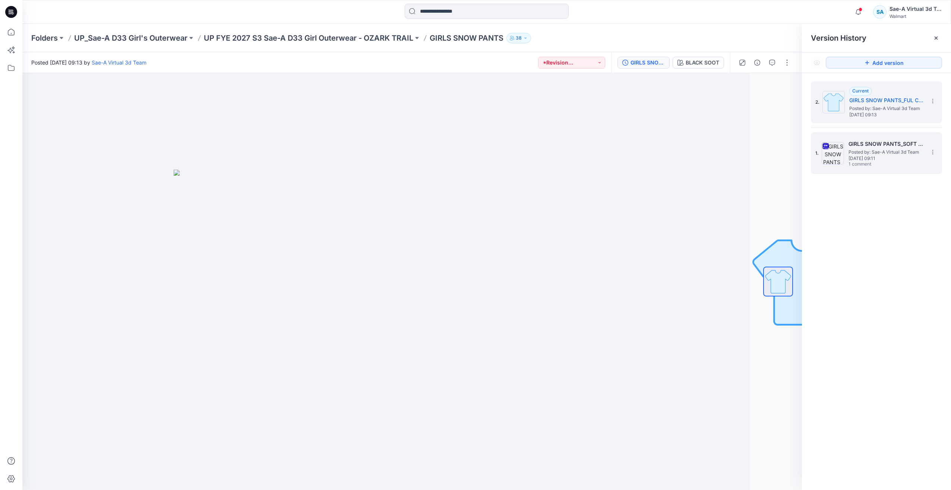
click at [581, 135] on div "1. GIRLS SNOW PANTS_SOFT SILVER Posted by: Sae-A Virtual 3d Team Friday, Septem…" at bounding box center [871, 153] width 112 height 36
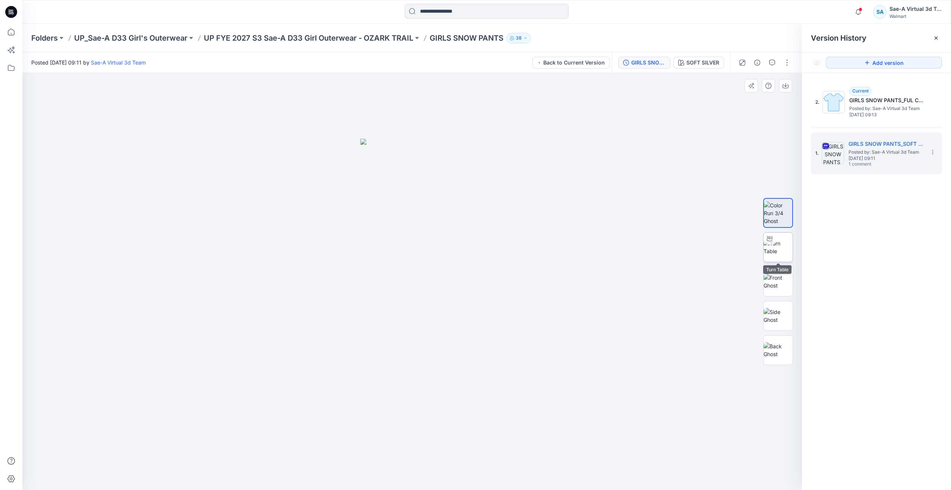
click at [581, 251] on img at bounding box center [777, 247] width 29 height 16
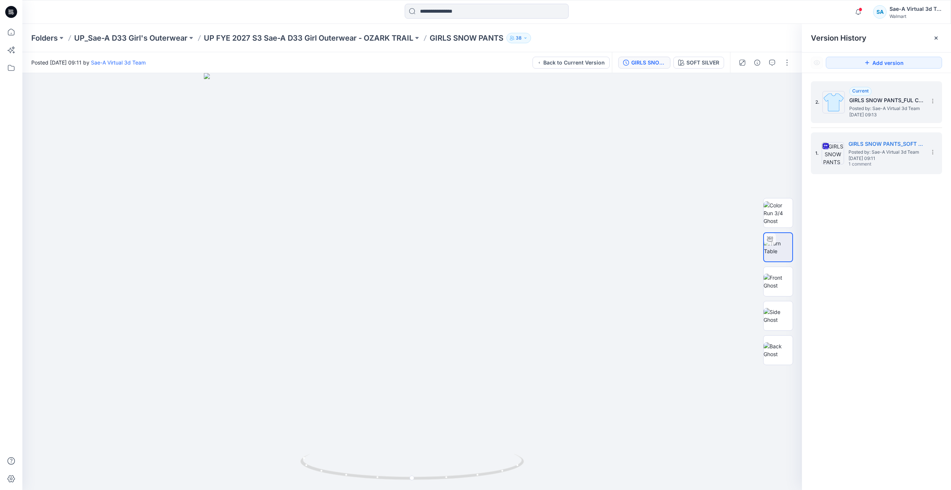
click at [581, 95] on img at bounding box center [833, 102] width 22 height 22
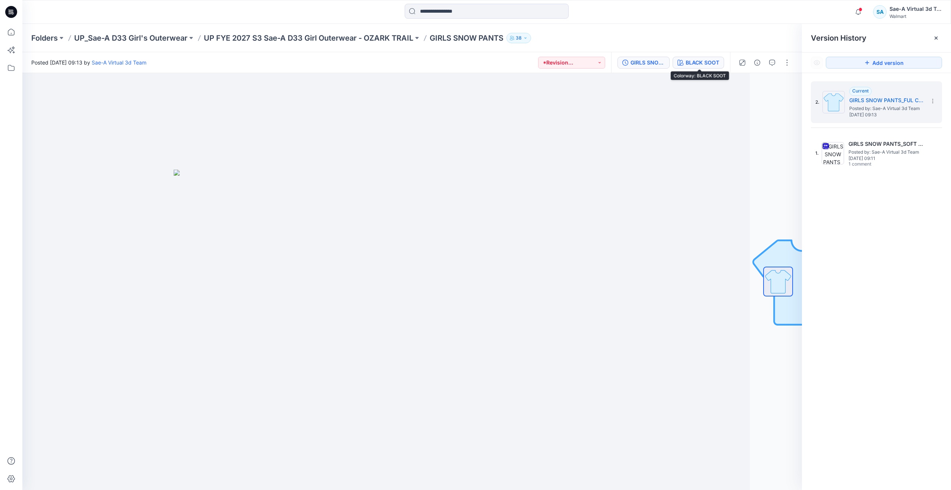
click at [581, 59] on div "BLACK SOOT" at bounding box center [703, 62] width 34 height 8
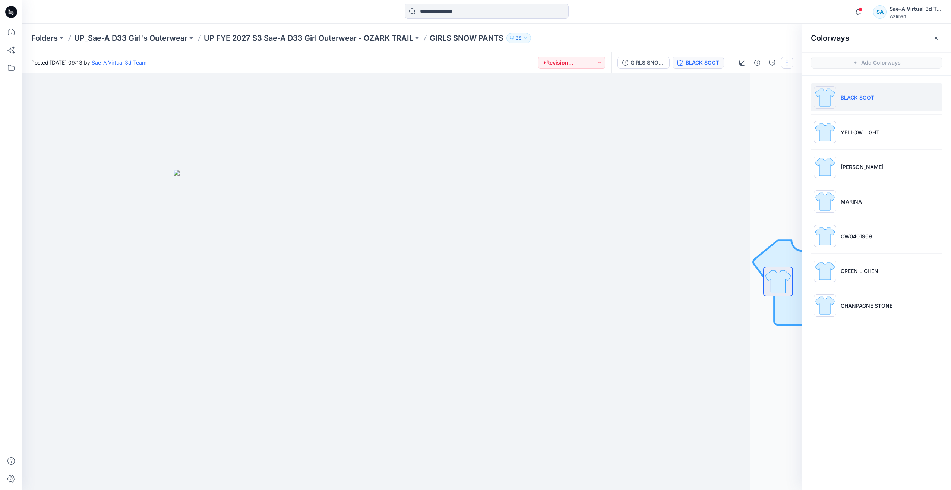
click at [581, 60] on button "button" at bounding box center [787, 63] width 12 height 12
click at [581, 100] on button "Edit" at bounding box center [755, 101] width 69 height 14
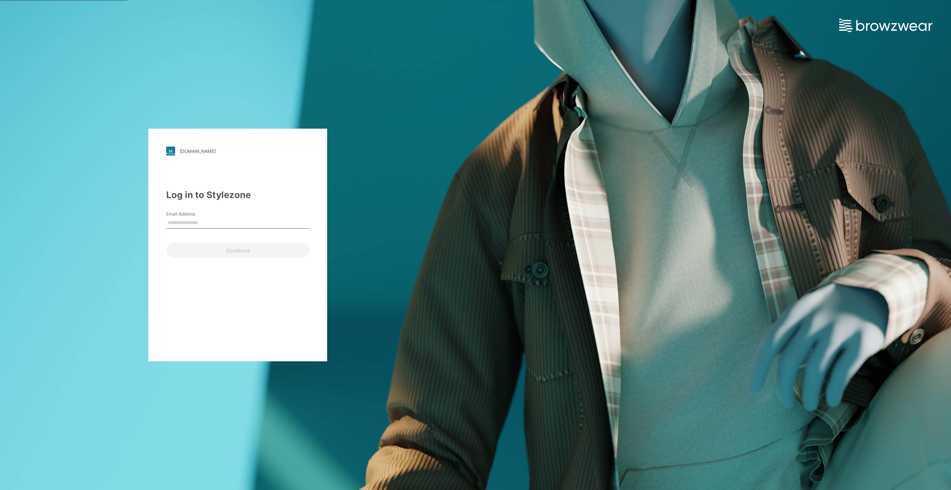
click at [219, 220] on input "Email Address" at bounding box center [237, 222] width 143 height 11
type input "**********"
click at [228, 251] on button "Continue" at bounding box center [237, 250] width 143 height 15
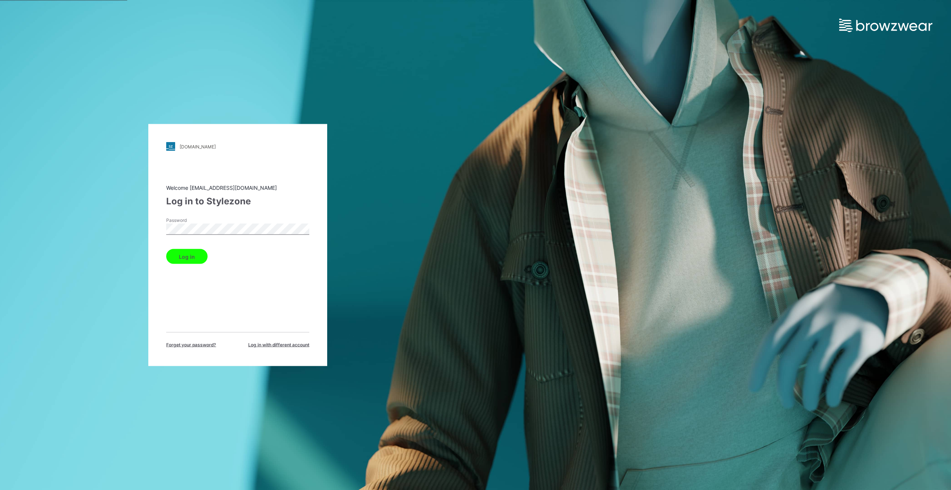
click at [202, 256] on button "Log in" at bounding box center [186, 256] width 41 height 15
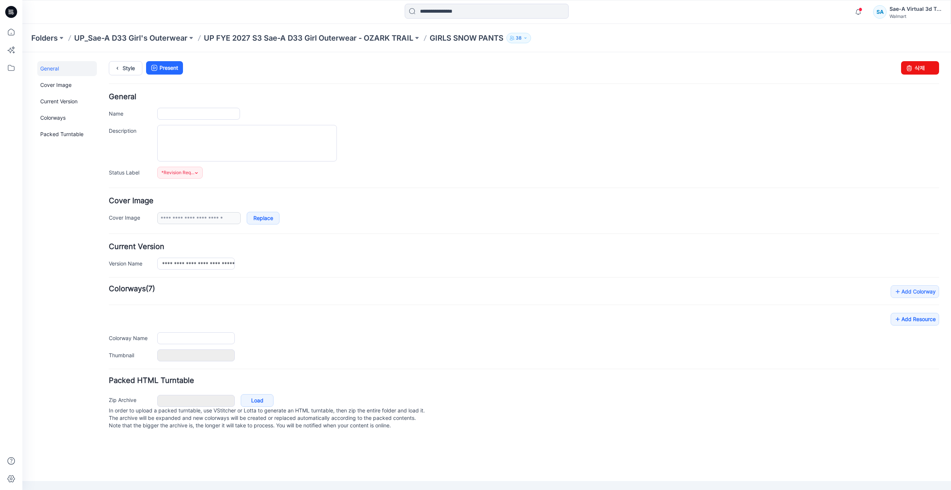
type input "**********"
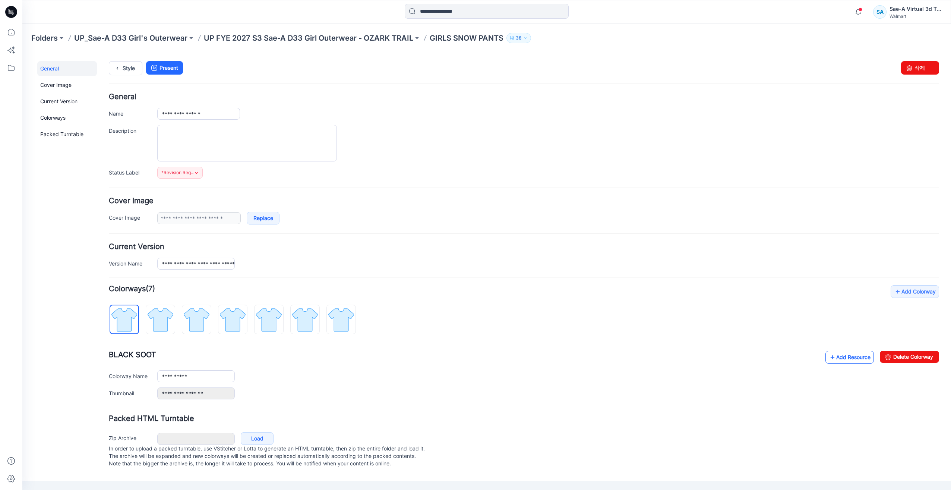
click at [836, 356] on link "Add Resource" at bounding box center [849, 357] width 48 height 13
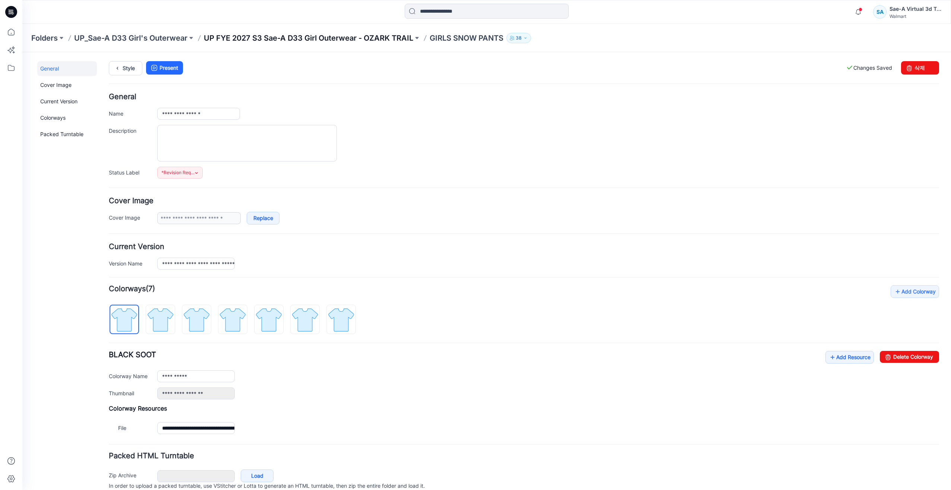
click at [374, 37] on p "UP FYE 2027 S3 Sae-A D33 Girl Outerwear - OZARK TRAIL" at bounding box center [308, 38] width 209 height 10
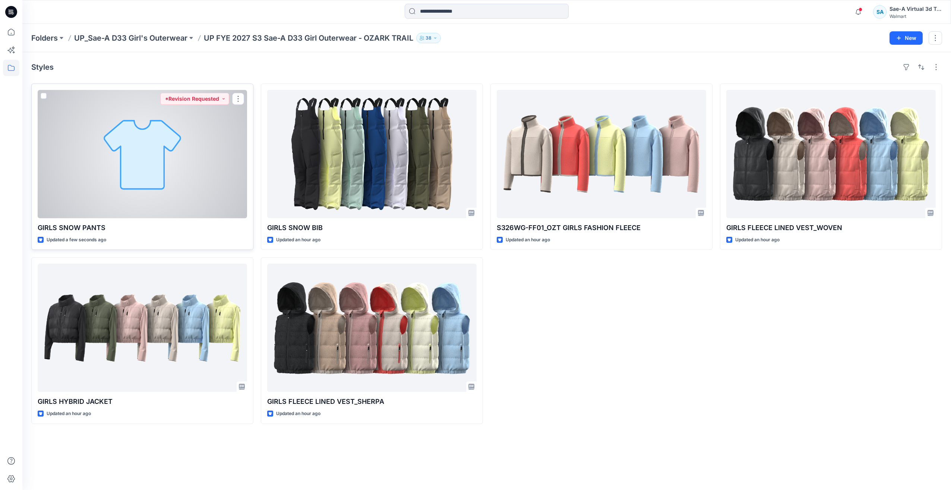
click at [222, 165] on div at bounding box center [142, 154] width 209 height 128
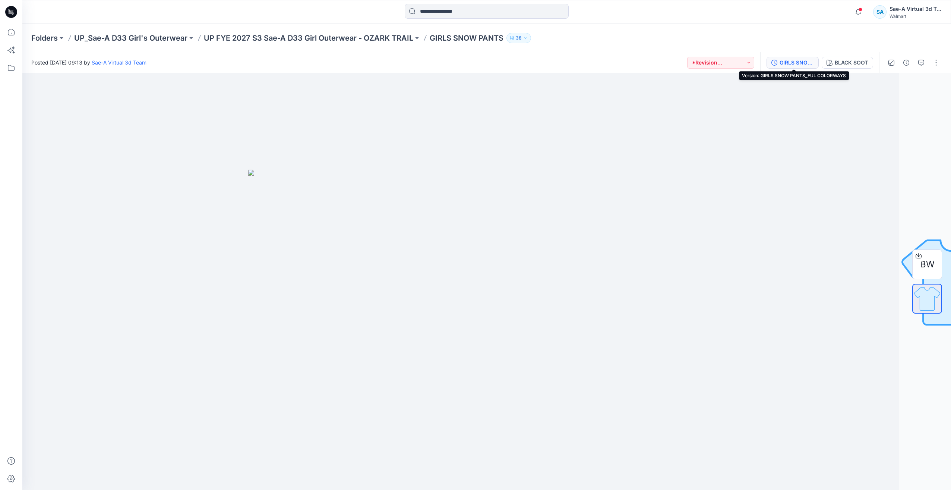
click at [809, 64] on div "GIRLS SNOW PANTS_FUL COLORWAYS" at bounding box center [796, 62] width 34 height 8
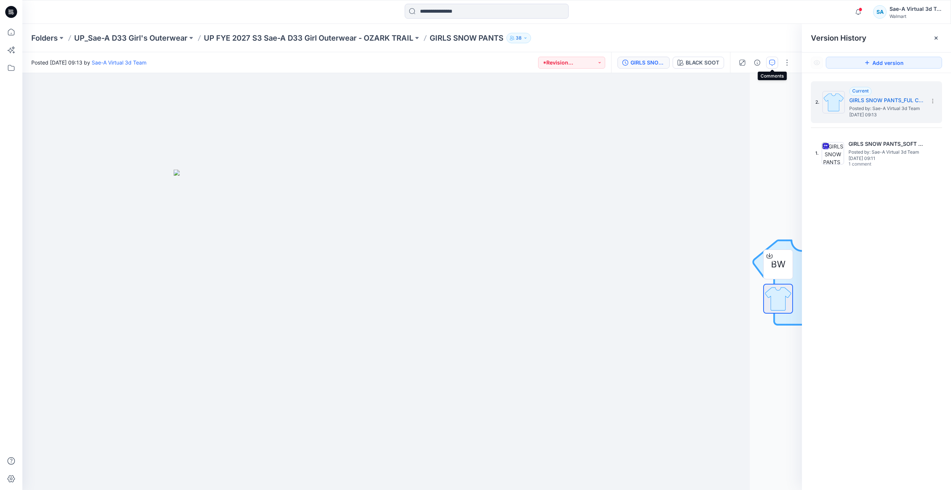
click at [774, 61] on icon "button" at bounding box center [772, 63] width 6 height 6
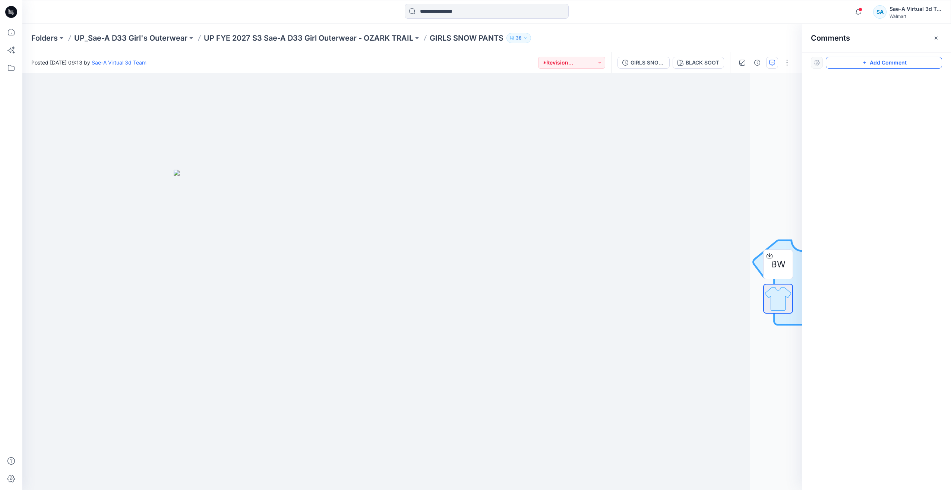
click at [871, 65] on button "Add Comment" at bounding box center [884, 63] width 116 height 12
click at [102, 169] on div "1" at bounding box center [411, 281] width 779 height 417
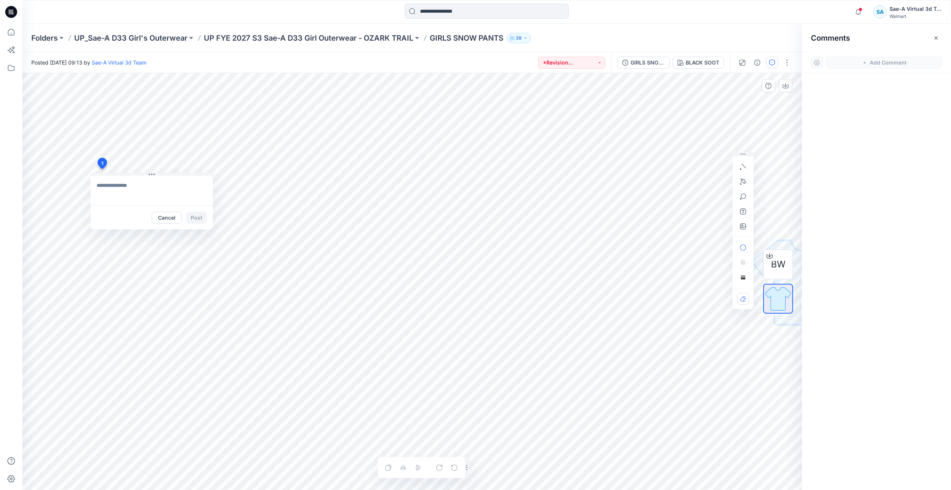
click at [115, 181] on textarea at bounding box center [152, 190] width 122 height 30
click at [180, 186] on textarea "**********" at bounding box center [152, 190] width 122 height 30
click at [196, 185] on textarea "**********" at bounding box center [152, 190] width 122 height 30
type textarea "**********"
click at [201, 218] on button "Post" at bounding box center [196, 218] width 20 height 12
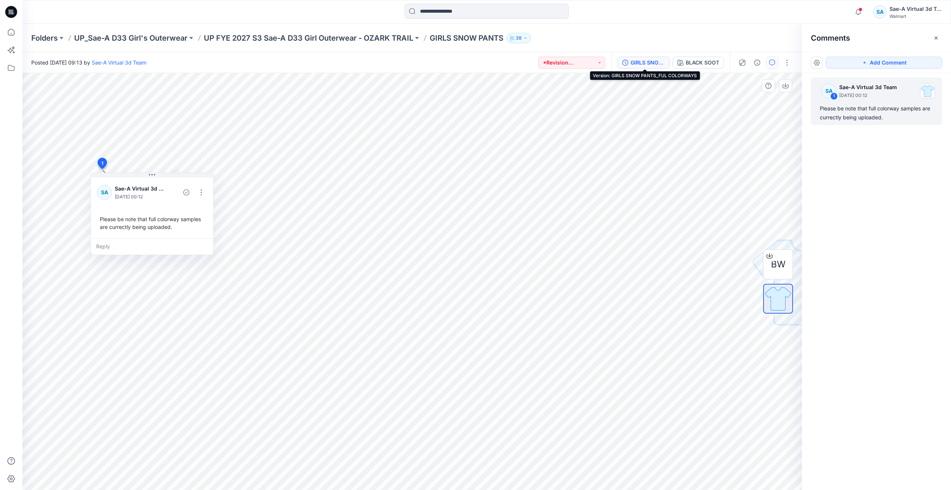
click at [652, 63] on div "GIRLS SNOW PANTS_FUL COLORWAYS" at bounding box center [647, 62] width 34 height 8
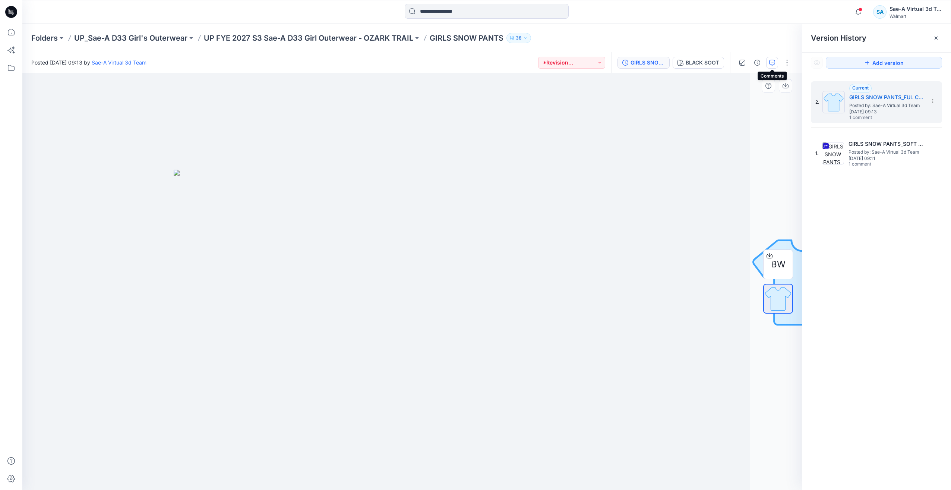
click at [770, 60] on icon "button" at bounding box center [772, 63] width 6 height 6
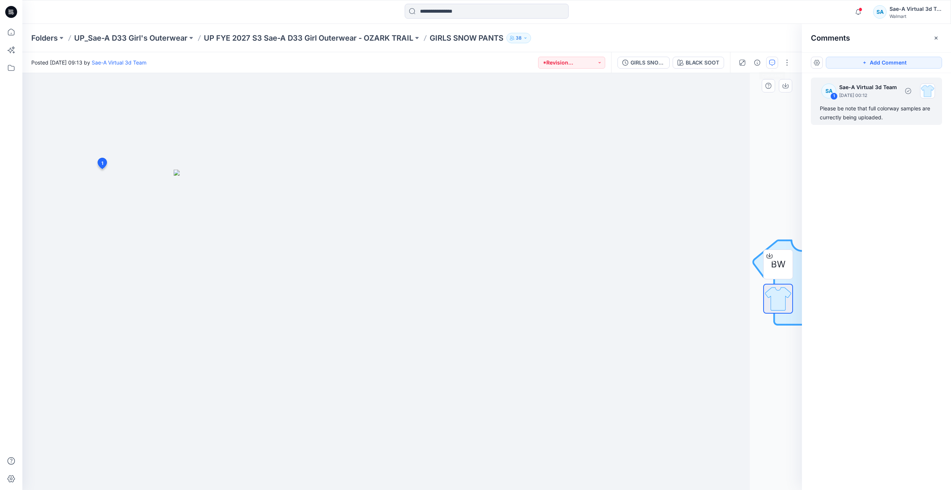
click at [898, 101] on div "SA 1 Sae-A Virtual 3d Team [DATE] 00:12 Please be note that full colorway sampl…" at bounding box center [876, 101] width 131 height 47
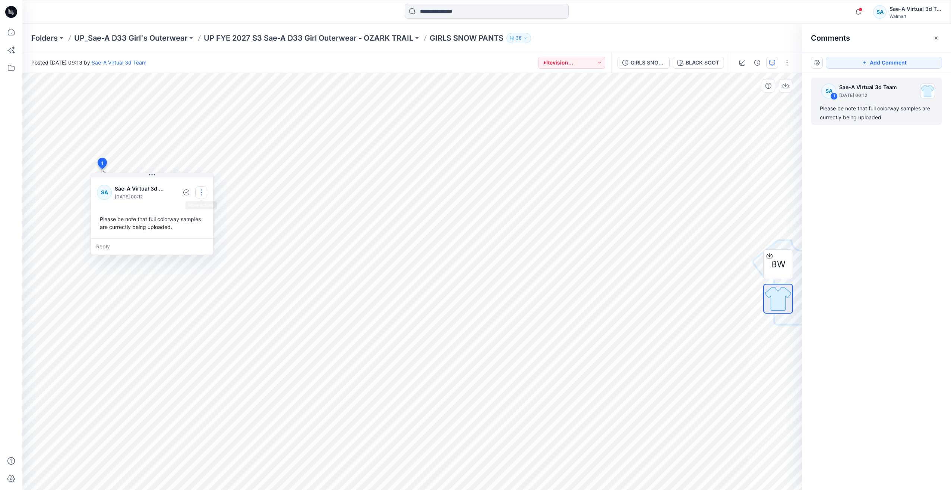
click at [203, 193] on button "button" at bounding box center [201, 192] width 12 height 12
click at [205, 209] on p "Edit comment" at bounding box center [203, 209] width 34 height 8
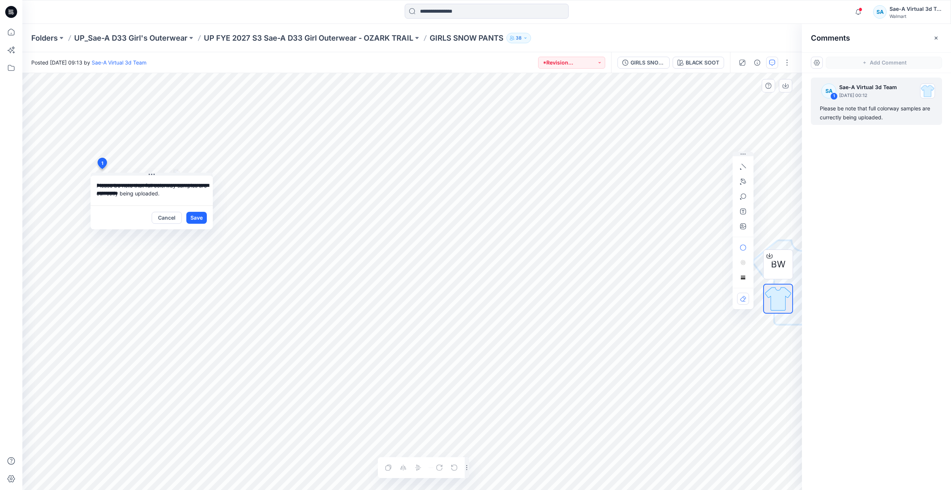
click at [121, 193] on textarea "**********" at bounding box center [152, 190] width 122 height 30
type textarea "**********"
click at [200, 217] on button "Save" at bounding box center [196, 218] width 20 height 12
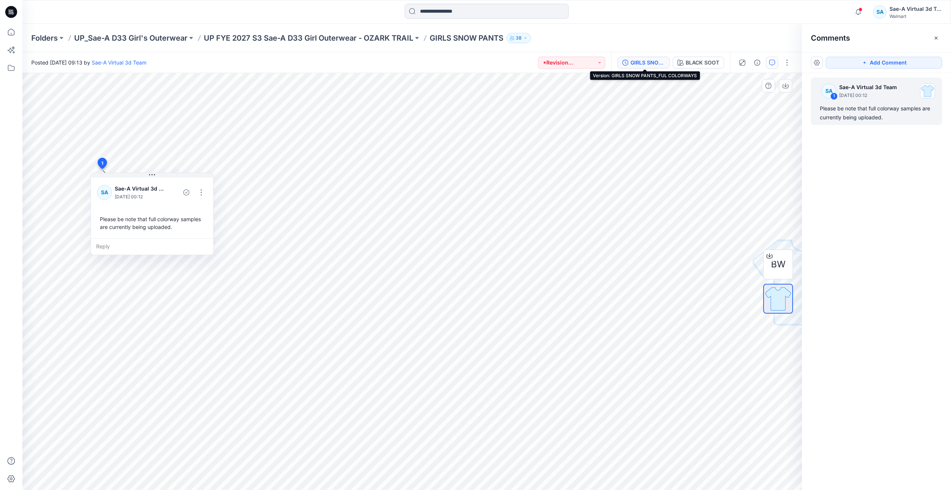
click at [642, 65] on div "GIRLS SNOW PANTS_FUL COLORWAYS" at bounding box center [647, 62] width 34 height 8
